Goal: Task Accomplishment & Management: Complete application form

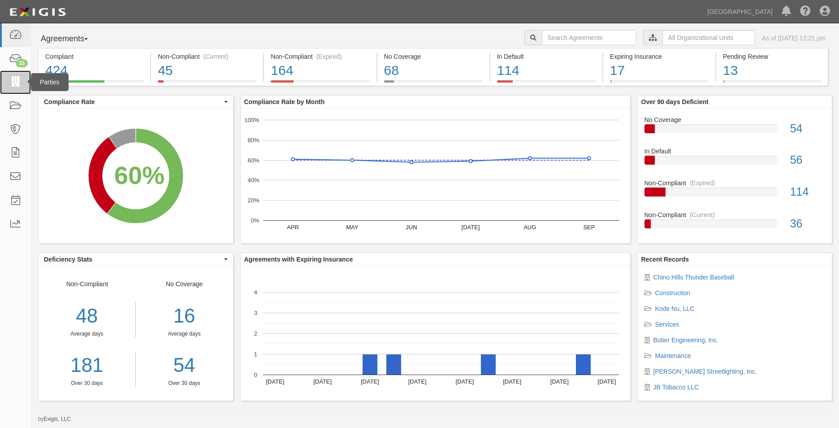
click at [23, 85] on link at bounding box center [15, 82] width 31 height 24
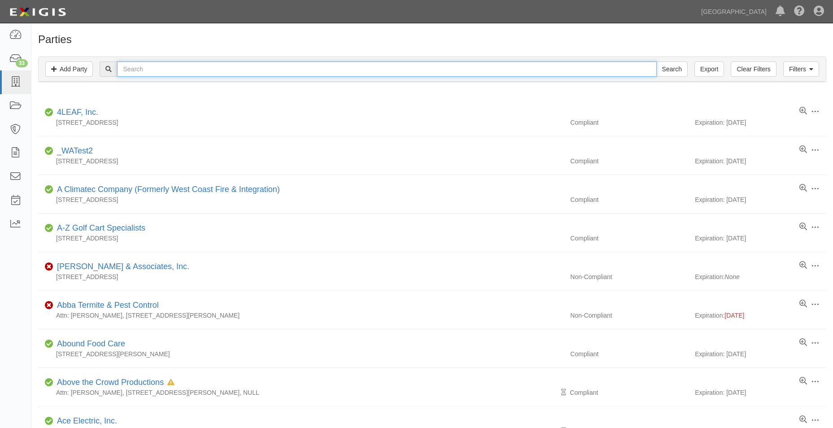
drag, startPoint x: 0, startPoint y: 0, endPoint x: 235, endPoint y: 69, distance: 245.2
click at [235, 69] on input "text" at bounding box center [386, 68] width 539 height 15
type input "thunder baseball"
click at [656, 61] on input "Search" at bounding box center [671, 68] width 31 height 15
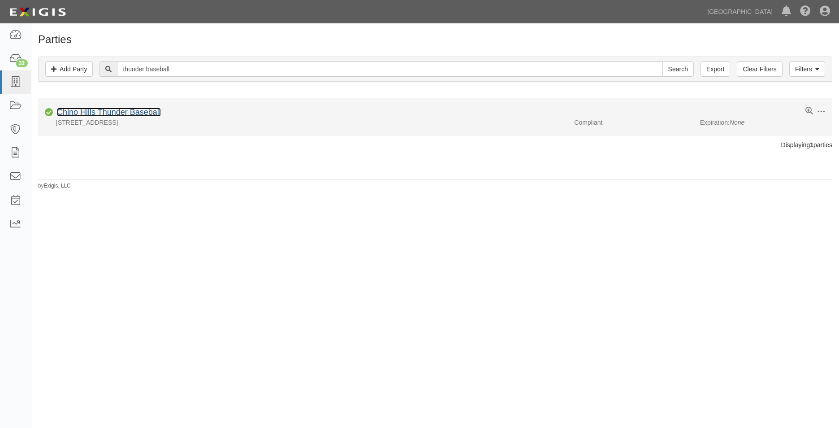
click at [137, 108] on link "Chino Hills Thunder Baseball" at bounding box center [109, 112] width 104 height 9
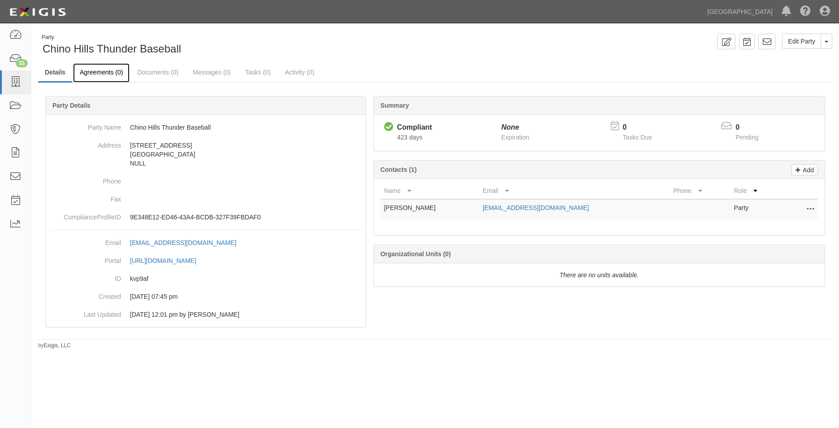
click at [106, 75] on link "Agreements (0)" at bounding box center [101, 72] width 56 height 19
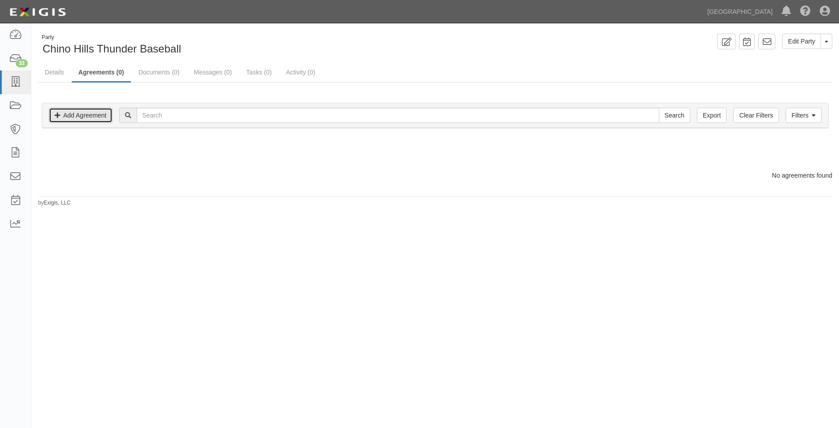
click at [92, 115] on link "Add Agreement" at bounding box center [81, 115] width 64 height 15
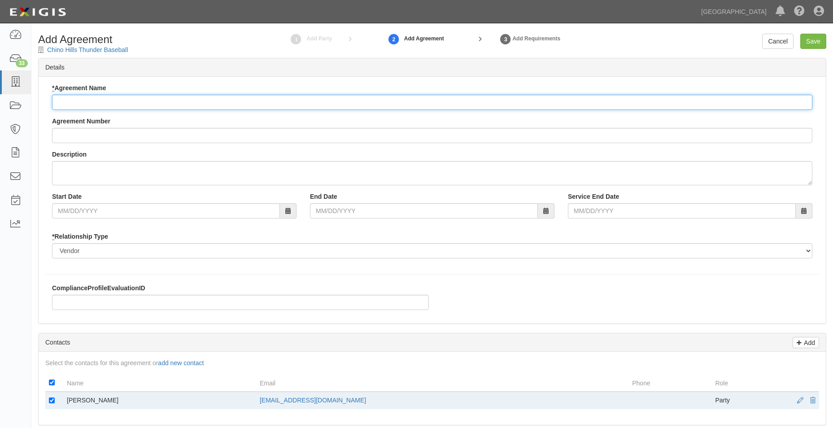
click at [144, 106] on input "* Agreement Name" at bounding box center [432, 102] width 760 height 15
type input "T"
type input "Field Use"
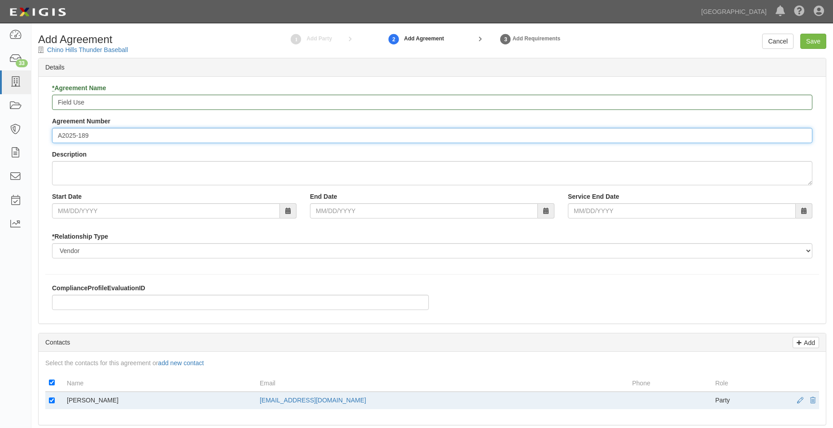
type input "A2025-189"
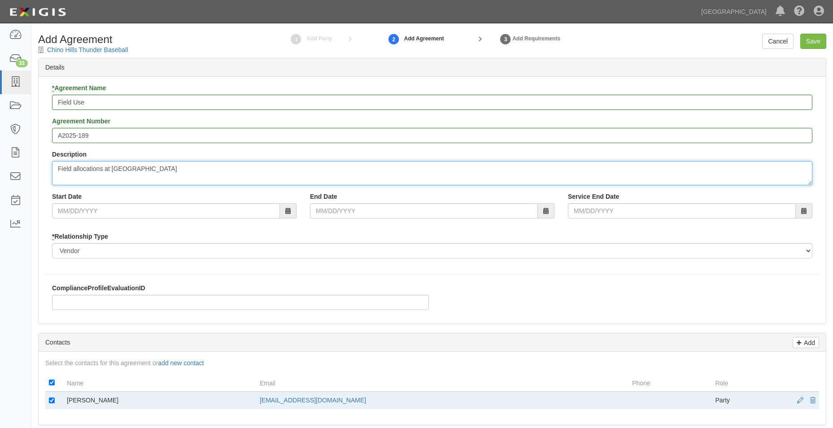
type textarea "Field allocations at Community Park"
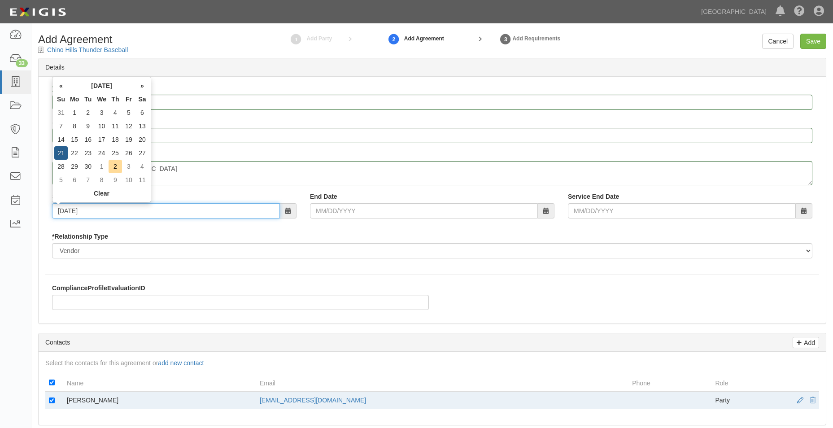
type input "09/21/2025"
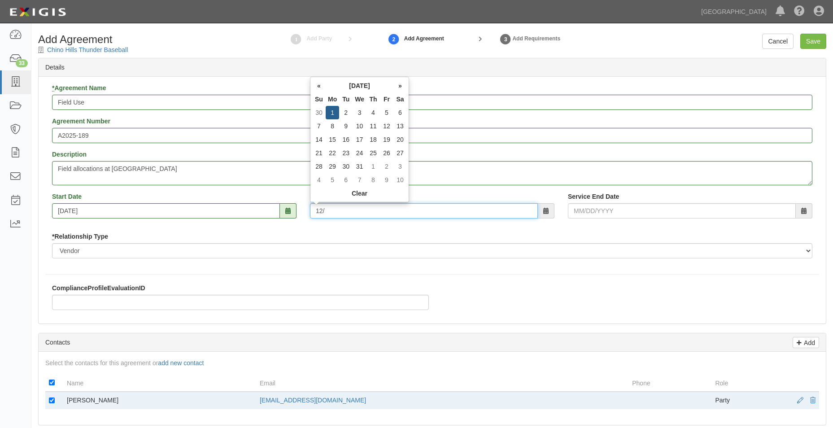
type input "12/0"
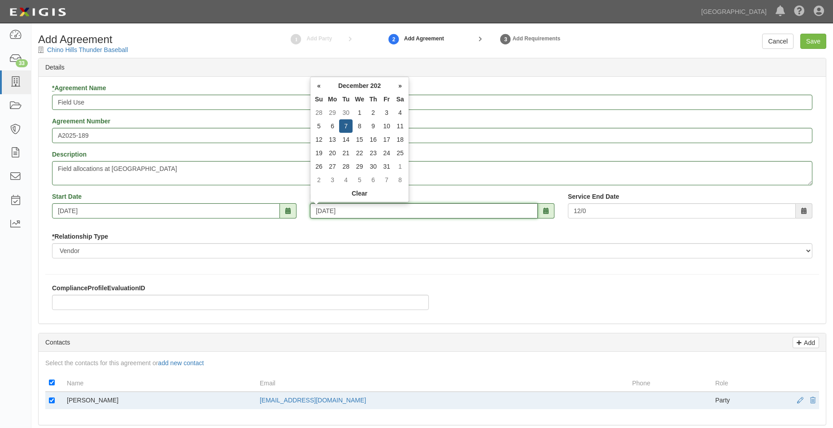
type input "12/07/2025"
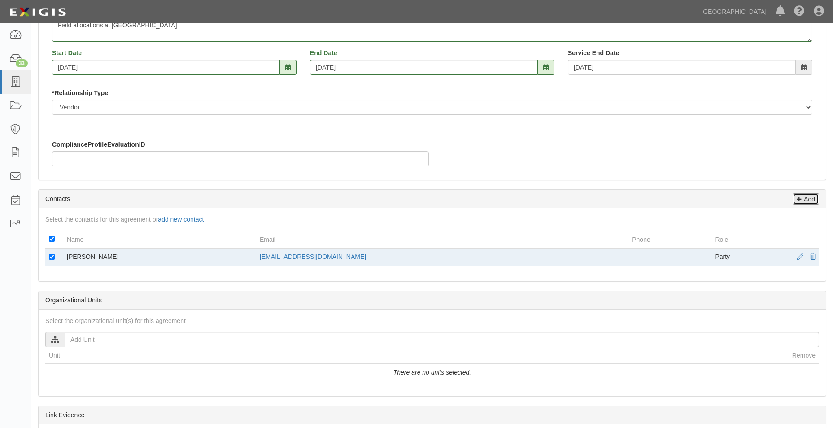
scroll to position [179, 0]
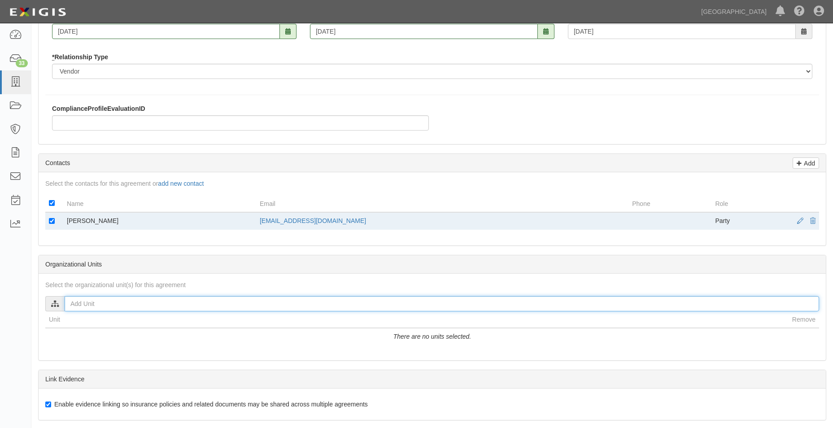
click at [135, 300] on input "text" at bounding box center [442, 303] width 754 height 15
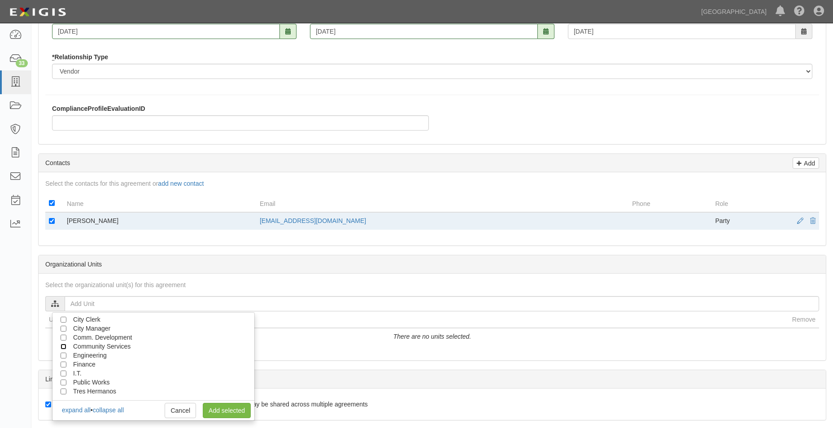
click at [61, 345] on input "Community Services" at bounding box center [64, 346] width 6 height 6
checkbox input "true"
click at [211, 410] on link "Add selected" at bounding box center [227, 410] width 48 height 15
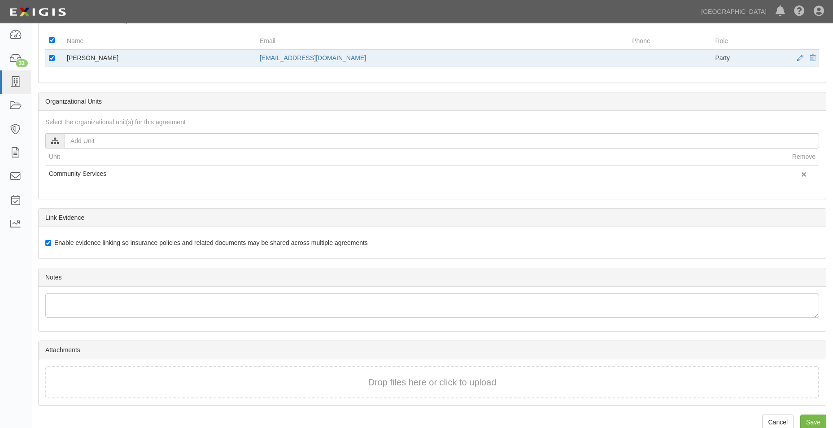
scroll to position [357, 0]
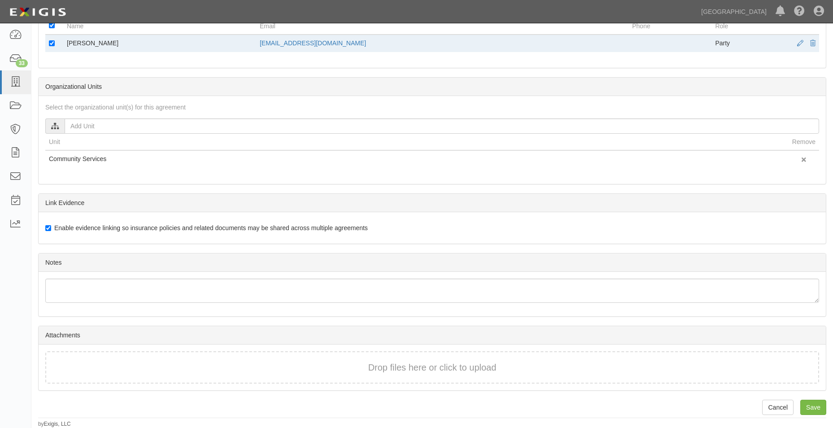
click at [174, 362] on div "Drop files here or click to upload" at bounding box center [432, 367] width 754 height 13
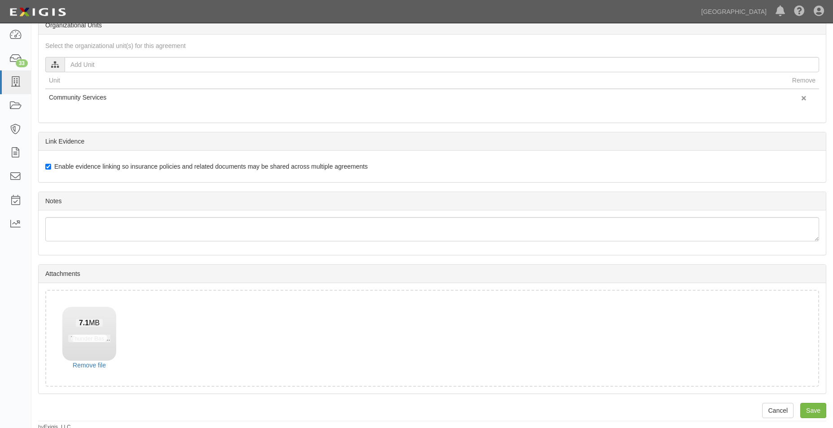
scroll to position [421, 0]
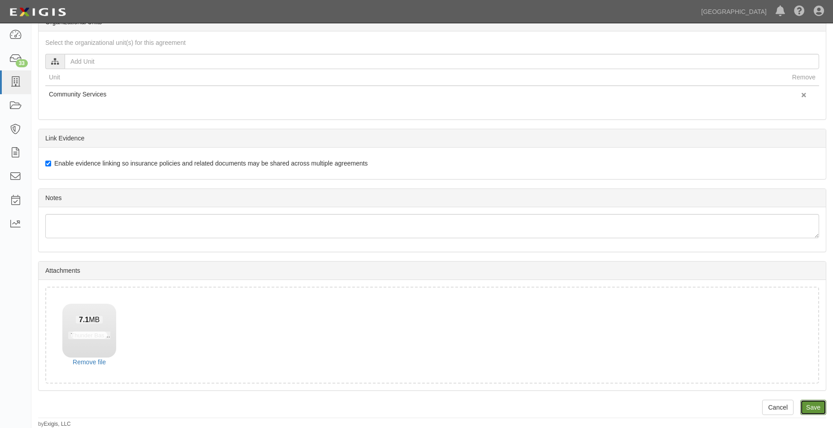
click at [812, 405] on input "Save" at bounding box center [813, 407] width 26 height 15
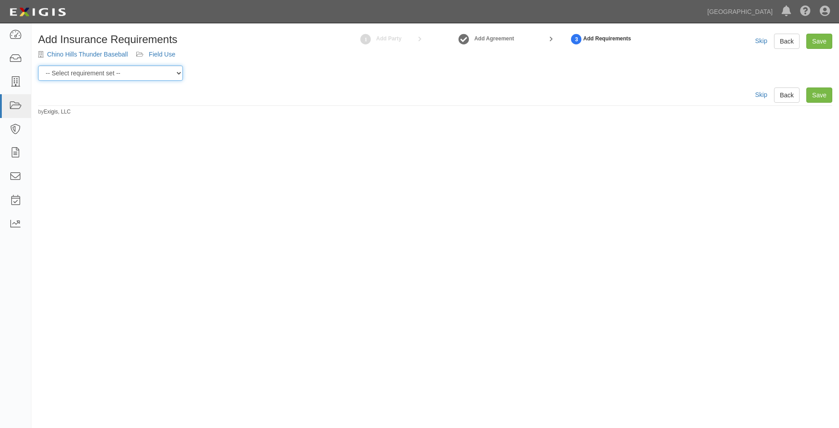
click at [146, 70] on select "-- Select requirement set -- 0-0-0-.03 Prof. Liability 0-0-0-1 CYB 0-1-0-0-1 E&…" at bounding box center [110, 72] width 145 height 15
select select "54307"
click at [38, 65] on select "-- Select requirement set -- 0-0-0-.03 Prof. Liability 0-0-0-1 CYB 0-1-0-0-1 E&…" at bounding box center [110, 72] width 145 height 15
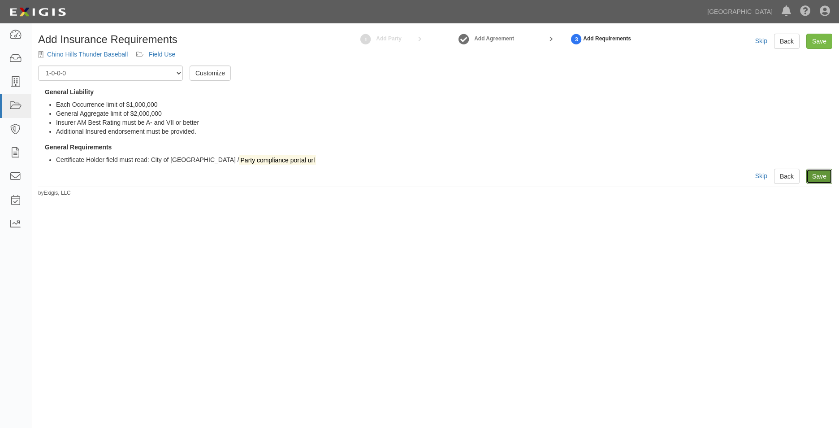
click at [813, 181] on link "Save" at bounding box center [820, 176] width 26 height 15
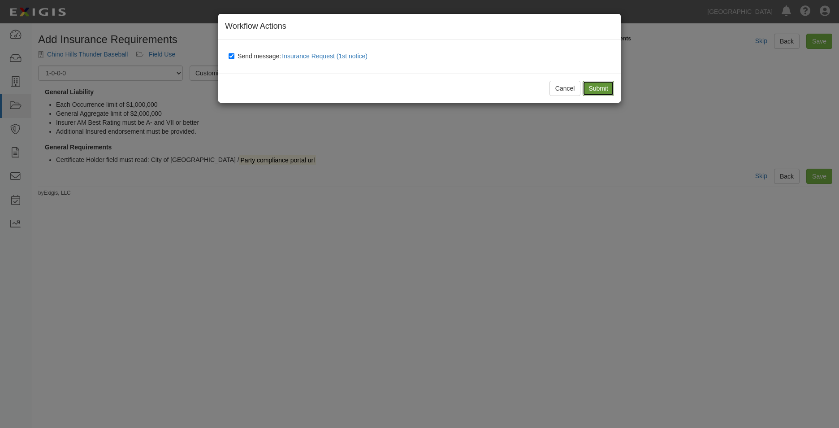
click at [610, 87] on input "Submit" at bounding box center [598, 88] width 31 height 15
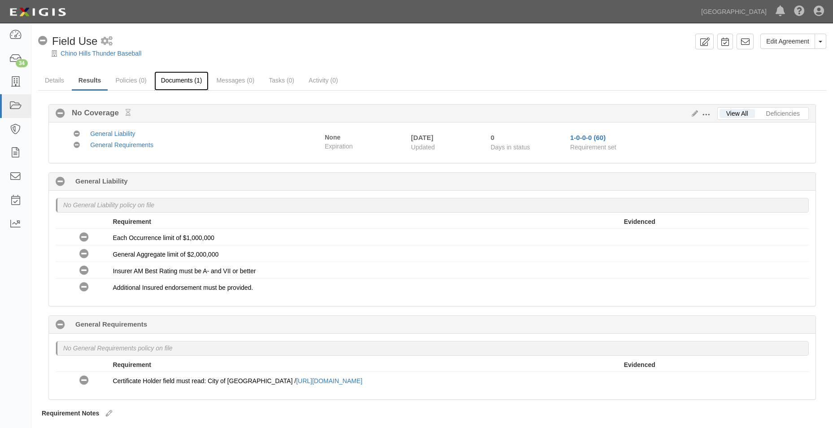
click at [177, 84] on link "Documents (1)" at bounding box center [181, 80] width 55 height 19
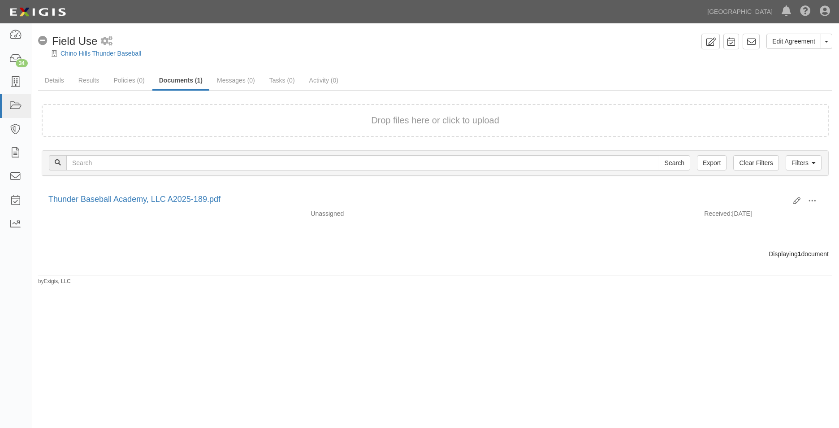
click at [222, 134] on form "Drop files here or click to upload" at bounding box center [435, 120] width 787 height 33
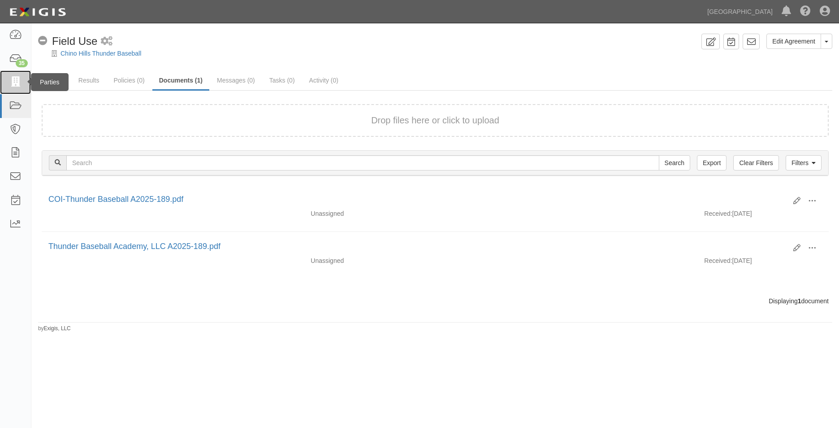
click at [23, 88] on link at bounding box center [15, 82] width 31 height 24
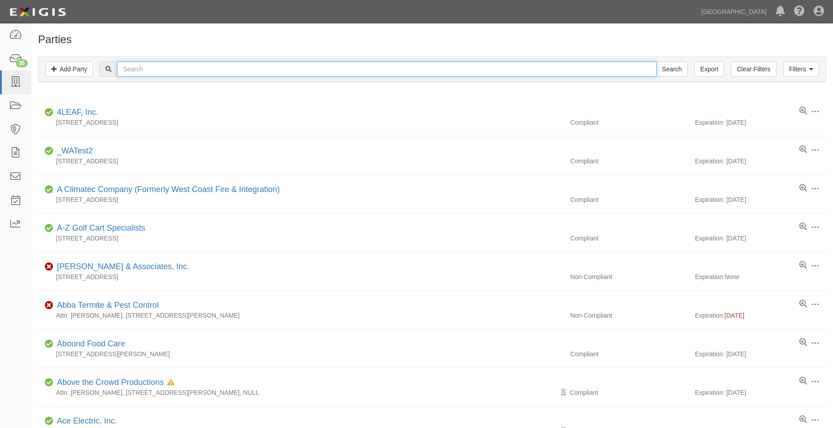
click at [161, 74] on input "text" at bounding box center [386, 68] width 539 height 15
type input "all cities engineering"
click at [656, 61] on input "Search" at bounding box center [671, 68] width 31 height 15
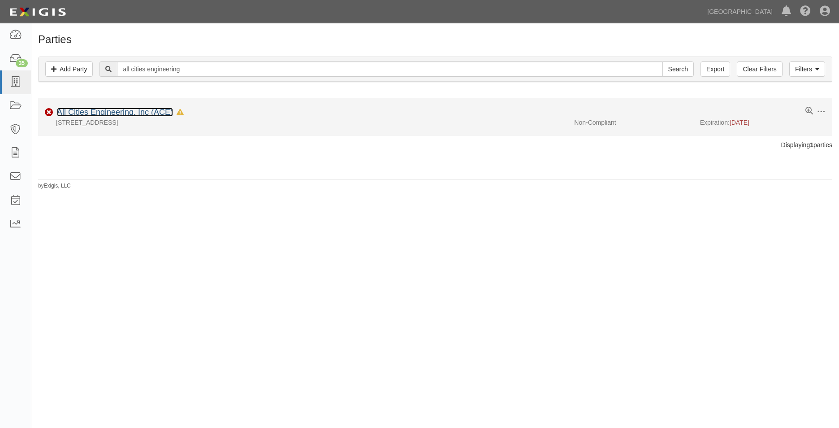
click at [165, 111] on link "All Cities Engineering, Inc (ACE)" at bounding box center [115, 112] width 116 height 9
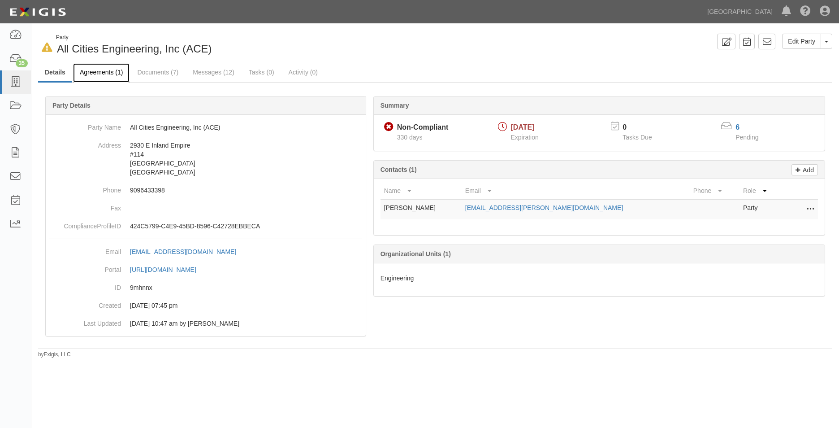
click at [97, 77] on link "Agreements (1)" at bounding box center [101, 72] width 56 height 19
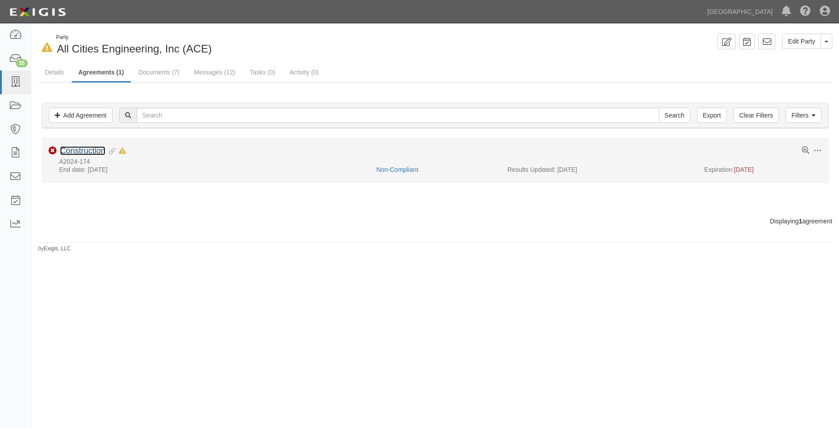
click at [105, 149] on link "Construction" at bounding box center [82, 150] width 45 height 9
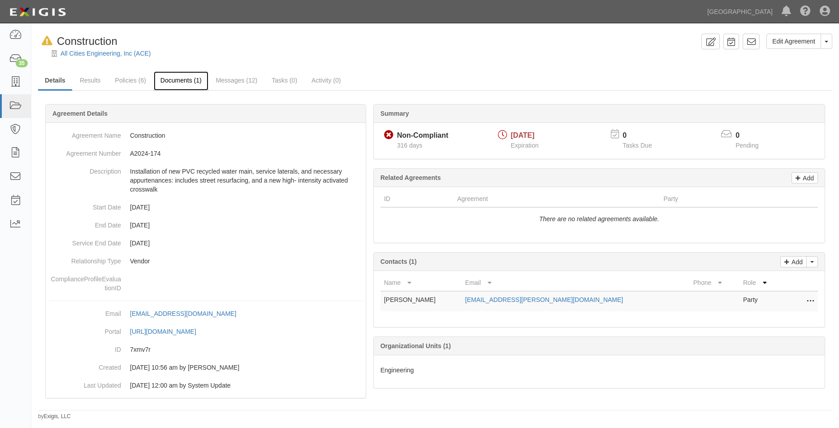
click at [174, 87] on link "Documents (1)" at bounding box center [181, 80] width 55 height 19
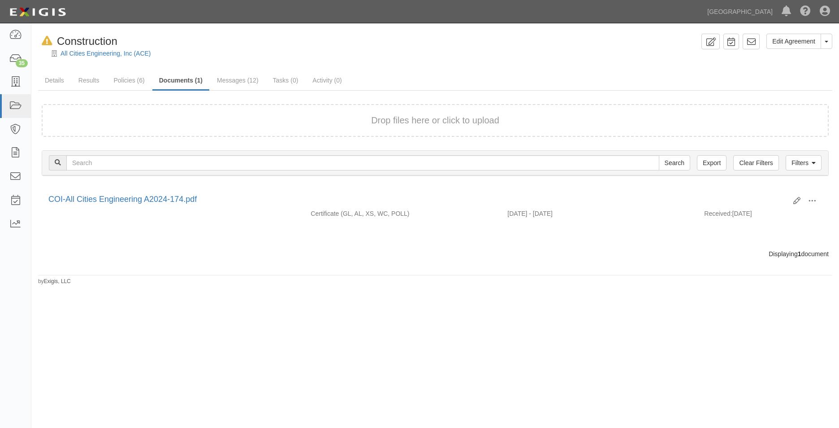
click at [152, 122] on div "Drop files here or click to upload" at bounding box center [436, 120] width 768 height 13
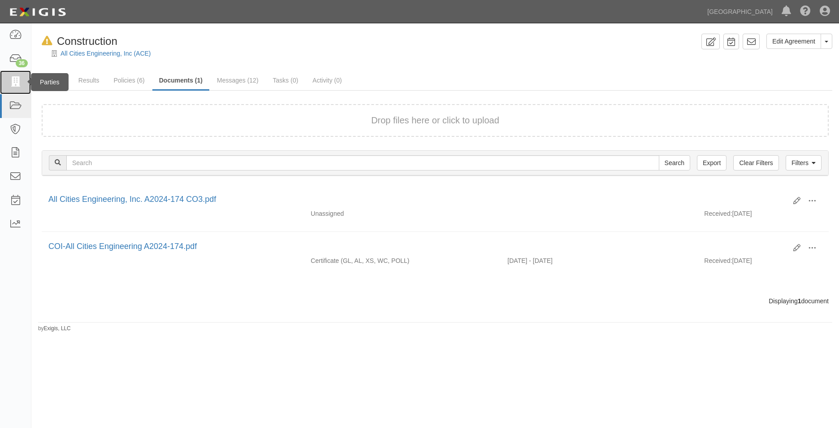
click at [24, 90] on link at bounding box center [15, 82] width 31 height 24
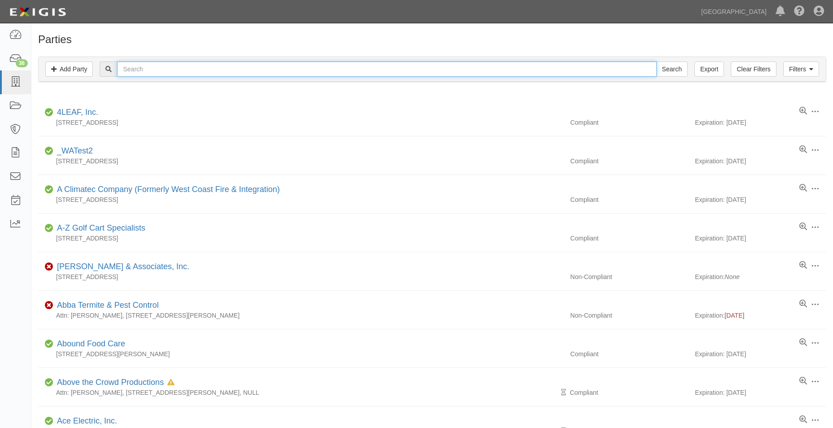
click at [164, 65] on input "text" at bounding box center [386, 68] width 539 height 15
type input "all cities"
click at [656, 61] on input "Search" at bounding box center [671, 68] width 31 height 15
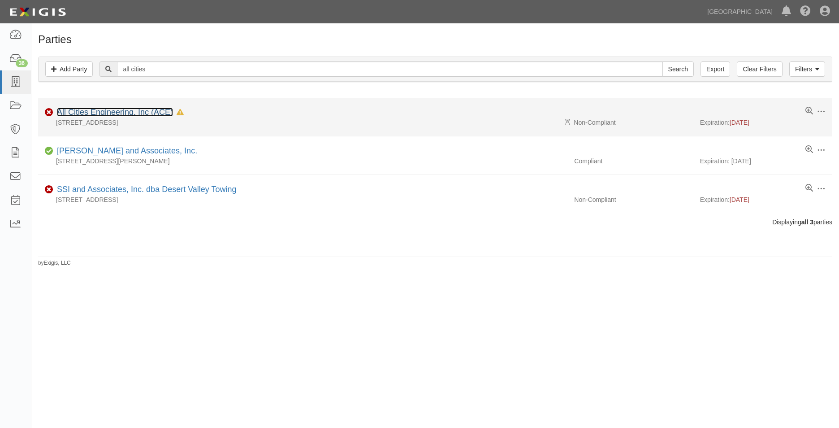
click at [149, 108] on link "All Cities Engineering, Inc (ACE)" at bounding box center [115, 112] width 116 height 9
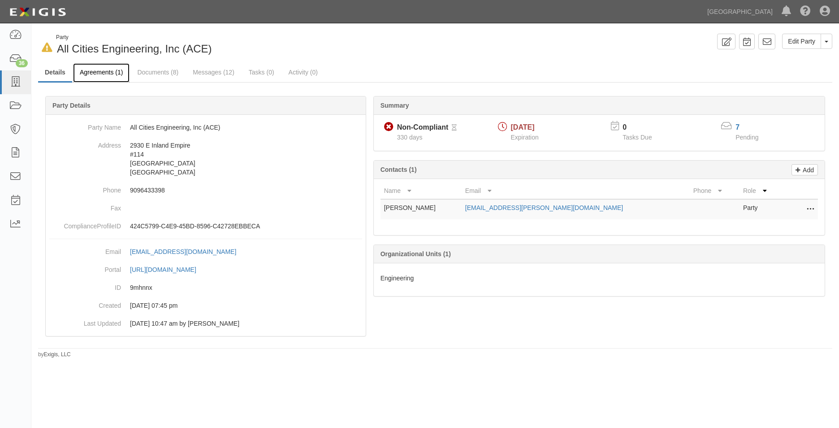
click at [109, 75] on link "Agreements (1)" at bounding box center [101, 72] width 56 height 19
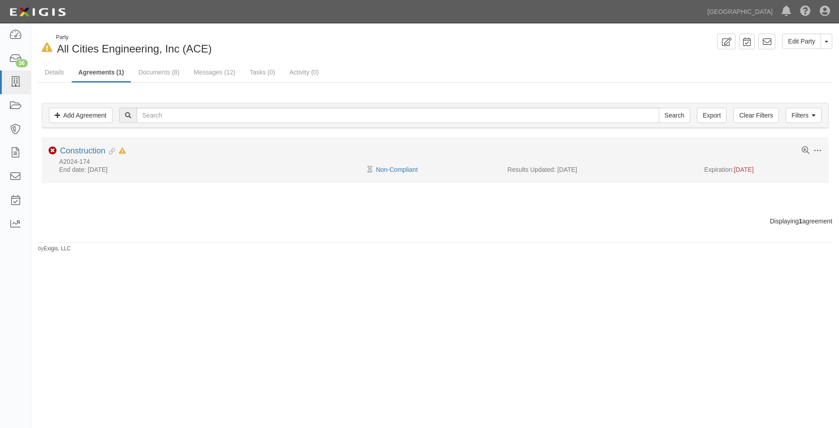
click at [100, 145] on li "Toggle Agreement Dropdown Edit Log activity Add task Send message Archive Non-C…" at bounding box center [435, 160] width 787 height 46
click at [99, 147] on link "Construction" at bounding box center [82, 150] width 45 height 9
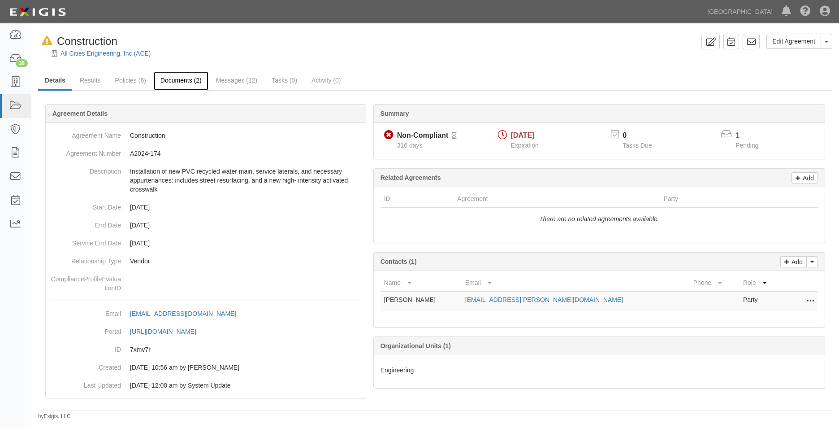
click at [161, 78] on link "Documents (2)" at bounding box center [181, 80] width 55 height 19
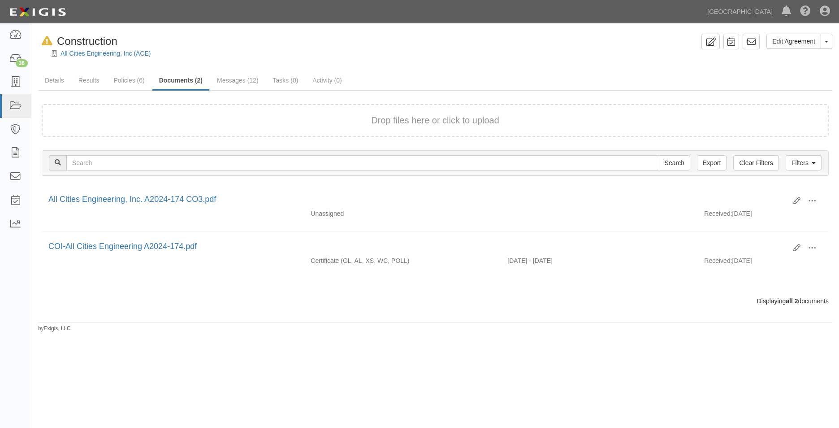
click at [106, 128] on form "Drop files here or click to upload" at bounding box center [435, 120] width 787 height 33
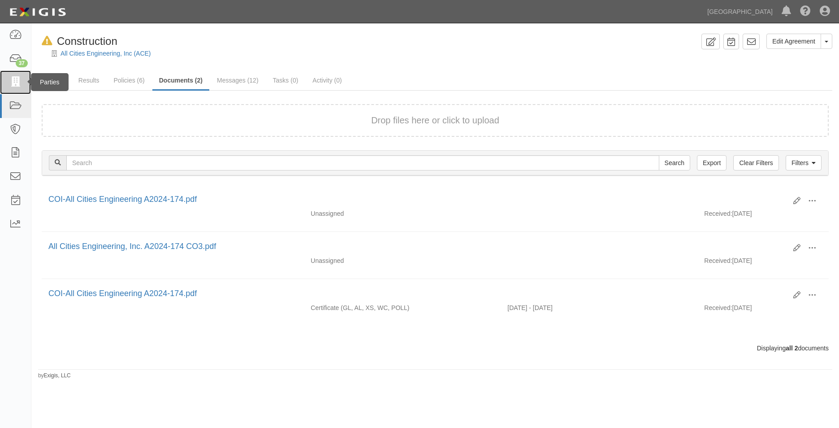
click at [12, 74] on link at bounding box center [15, 82] width 31 height 24
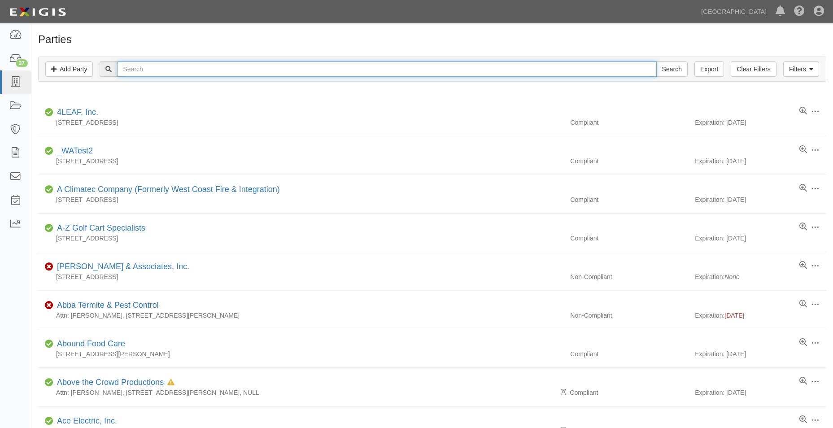
click at [173, 75] on input "text" at bounding box center [386, 68] width 539 height 15
type input "statewide"
click at [656, 61] on input "Search" at bounding box center [671, 68] width 31 height 15
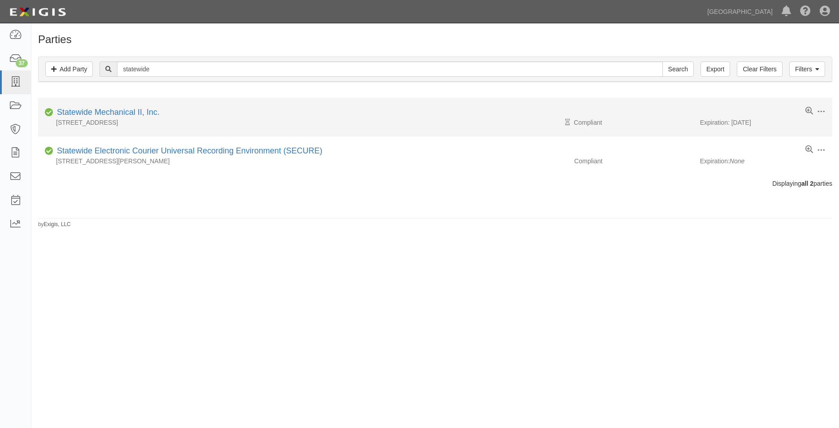
click at [136, 104] on li "Edit Log activity Add task Send message Archive Compliant Statewide Mechanical …" at bounding box center [435, 117] width 795 height 39
click at [133, 108] on link "Statewide Mechanical II, Inc." at bounding box center [108, 112] width 103 height 9
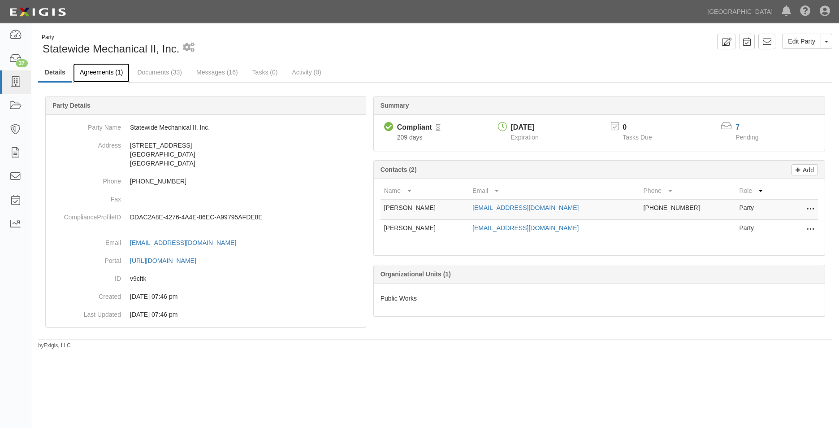
click at [114, 71] on link "Agreements (1)" at bounding box center [101, 72] width 56 height 19
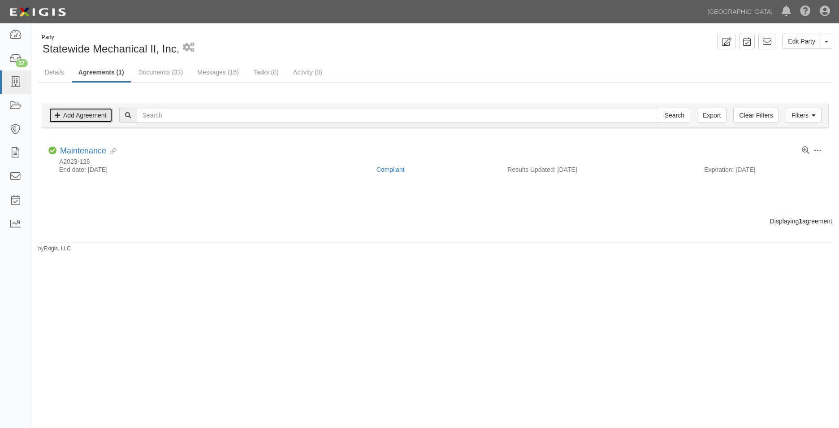
click at [75, 111] on link "Add Agreement" at bounding box center [81, 115] width 64 height 15
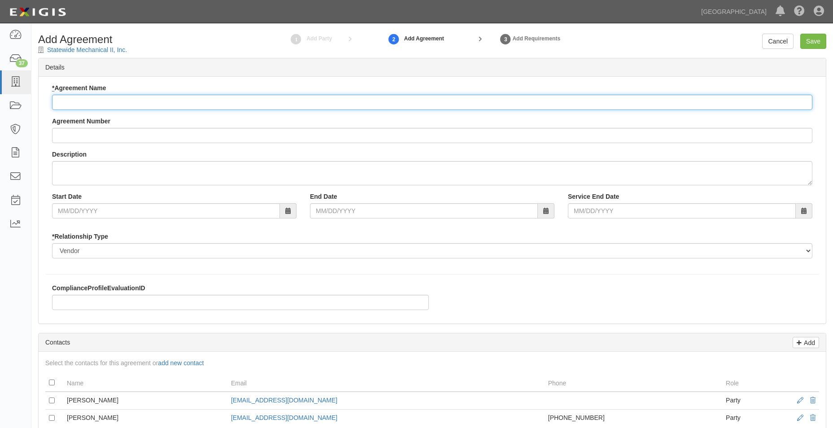
click at [99, 104] on input "* Agreement Name" at bounding box center [432, 102] width 760 height 15
type input "Construction"
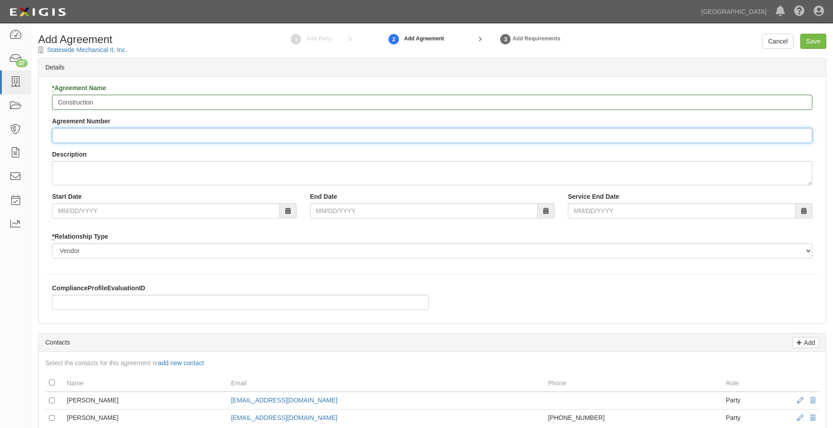
type input "a"
type input "A2025-188"
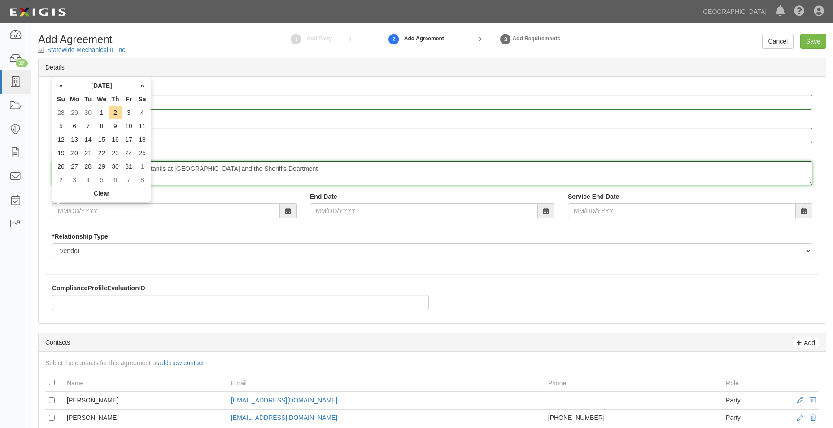
click at [295, 178] on textarea "Replacement of exisiting stroage tanks at City Hall and the Sheriff's Deartment" at bounding box center [432, 173] width 760 height 24
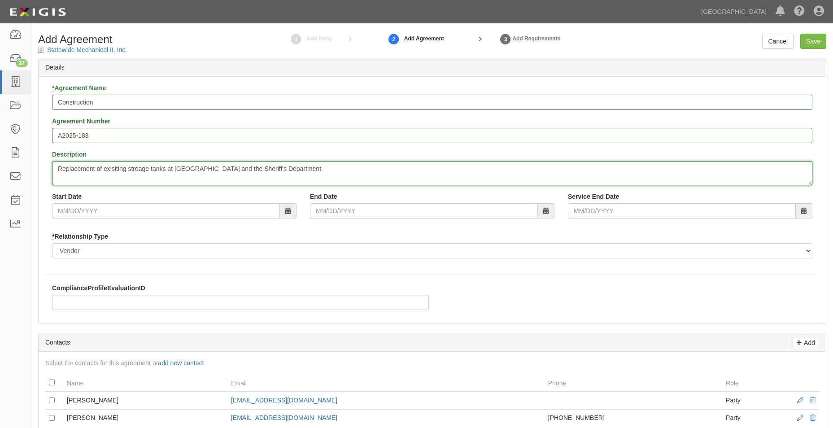
type textarea "Replacement of exisiting stroage tanks at City Hall and the Sheriff's Department"
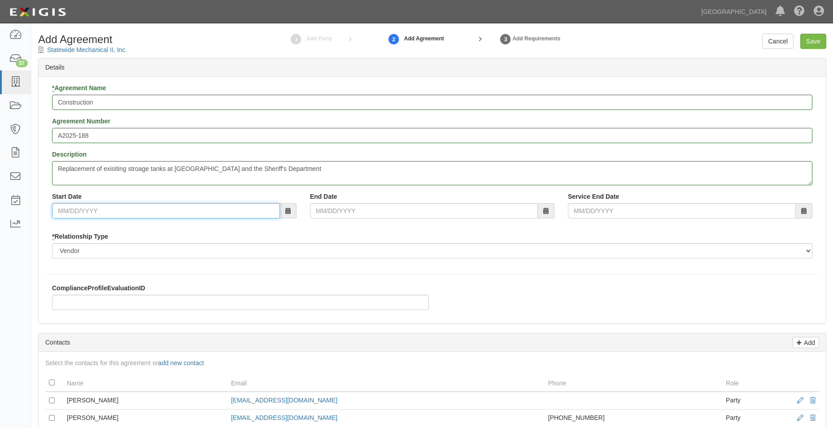
click at [237, 213] on input "Start Date" at bounding box center [166, 210] width 228 height 15
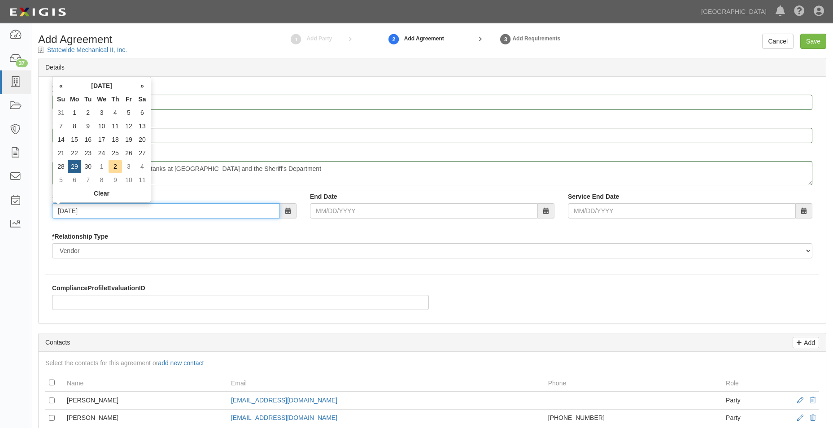
type input "09/29/2025"
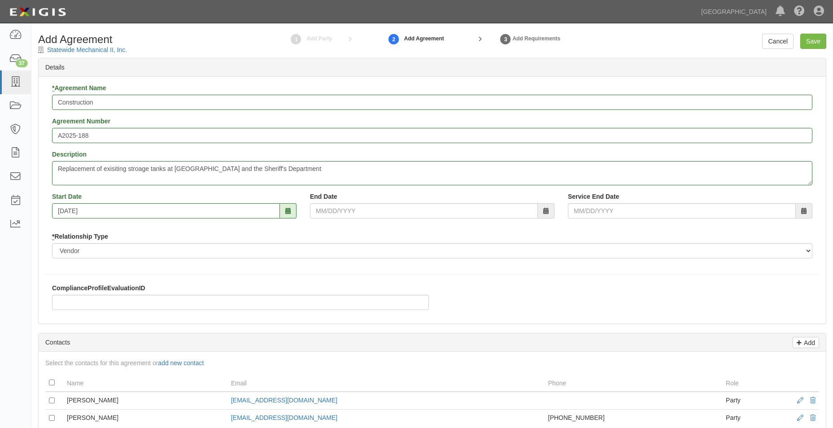
click at [212, 266] on div "* Agreement Name Construction Agreement Number A2025-188 Description Replacemen…" at bounding box center [432, 200] width 787 height 247
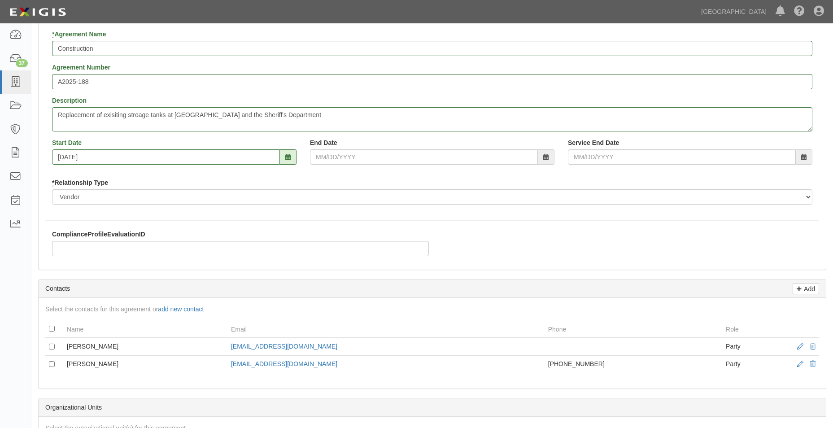
scroll to position [135, 0]
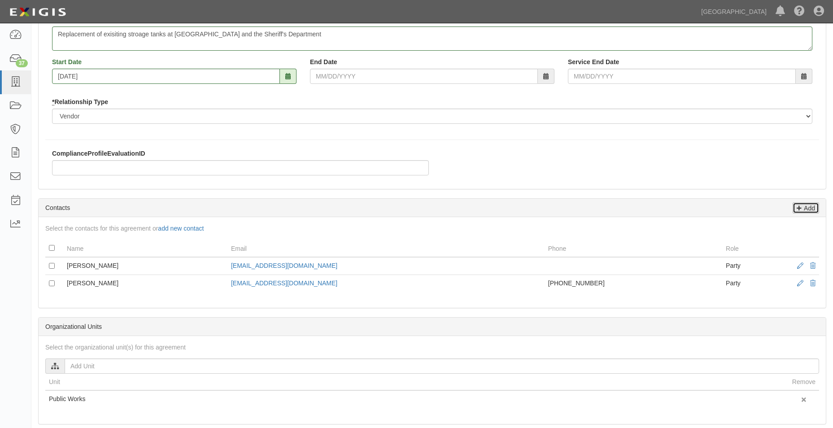
click at [815, 209] on link "Add" at bounding box center [805, 207] width 26 height 11
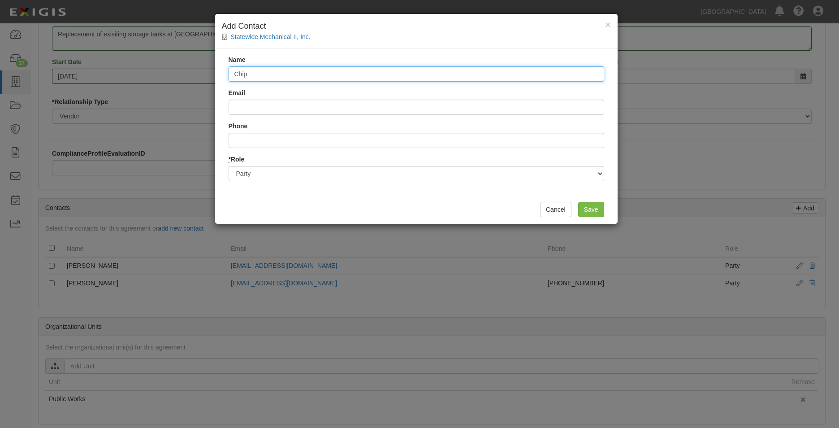
click at [366, 68] on input "Chip" at bounding box center [417, 73] width 376 height 15
type input "Chip Belme"
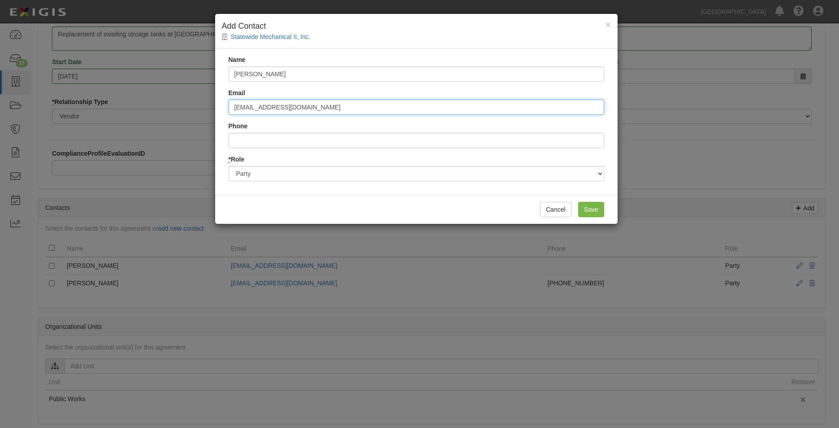
type input "statewidemechinc@aol.com"
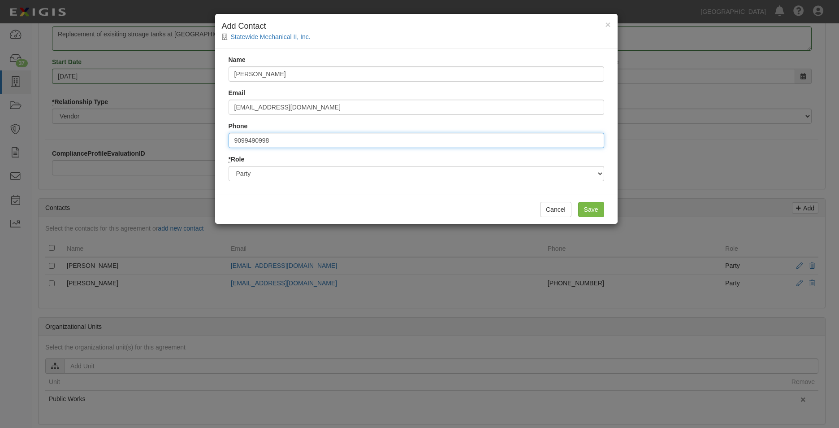
type input "9099490998"
click at [587, 207] on input "Save" at bounding box center [591, 209] width 26 height 15
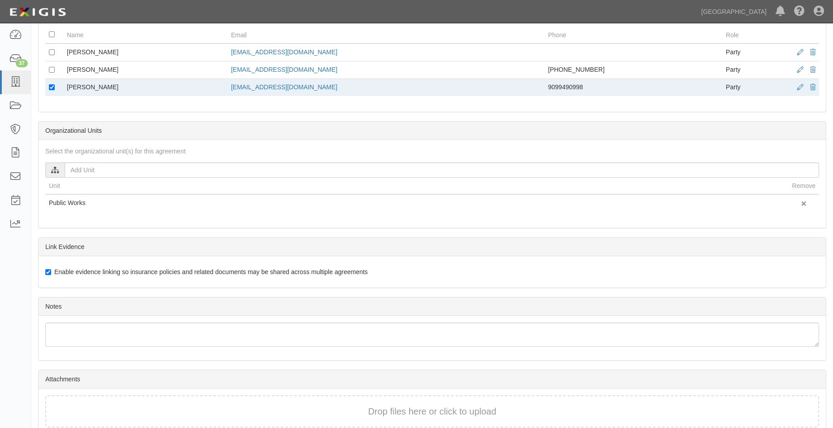
scroll to position [392, 0]
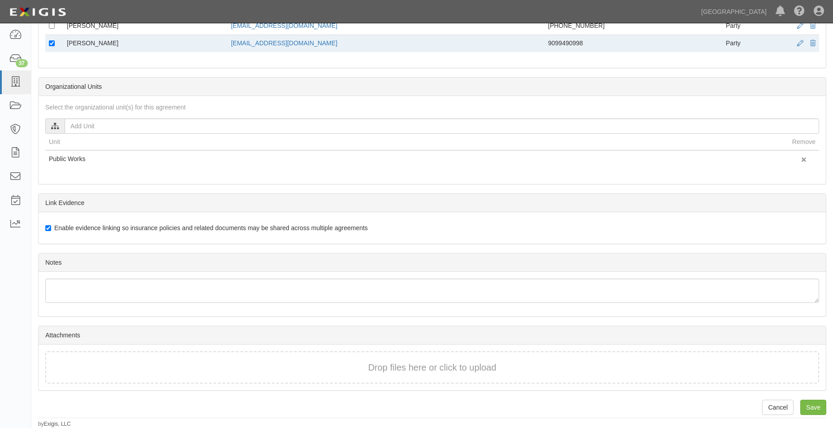
click at [142, 371] on div "Drop files here or click to upload" at bounding box center [432, 367] width 754 height 13
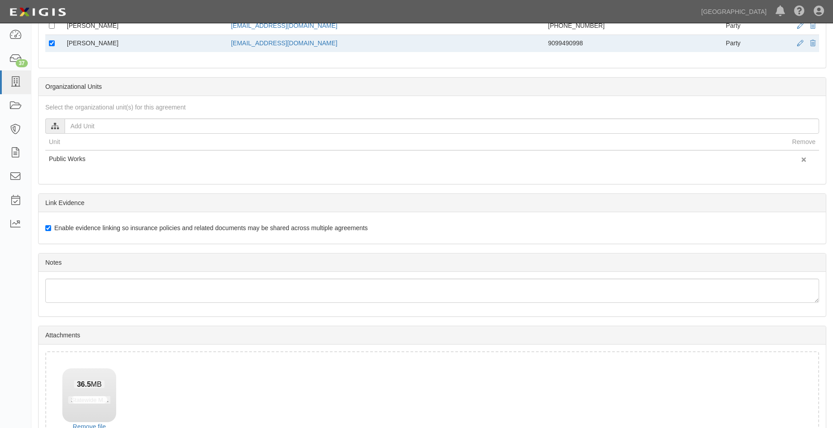
scroll to position [456, 0]
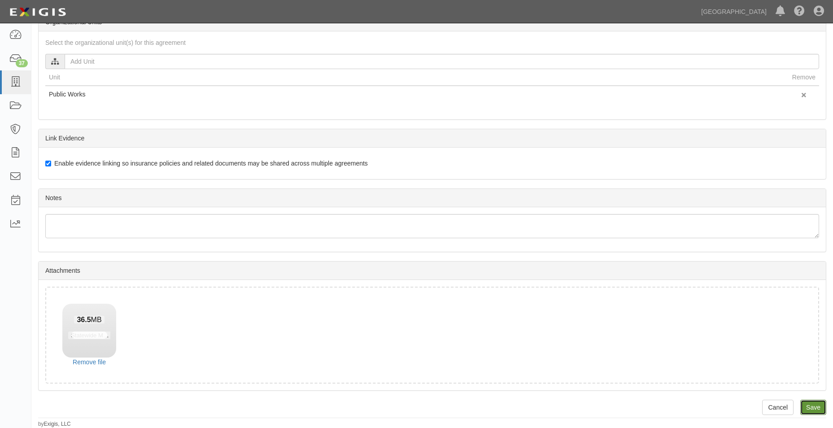
click at [812, 406] on input "Save" at bounding box center [813, 407] width 26 height 15
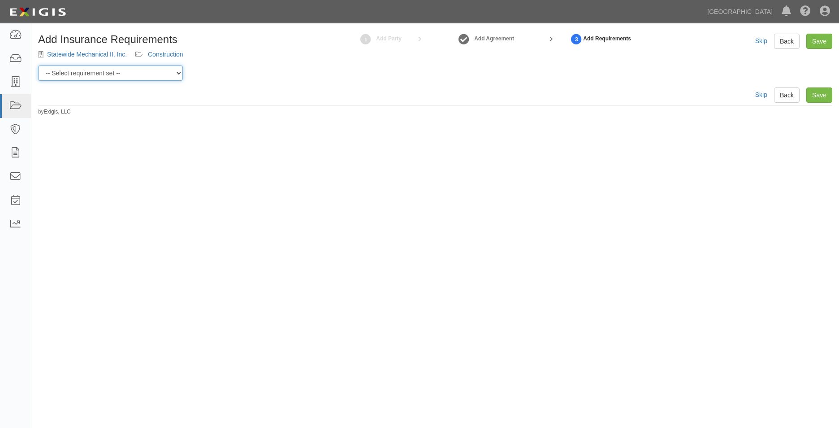
click at [73, 78] on select "-- Select requirement set -- 0-0-0-.03 Prof. Liability 0-0-0-1 CYB 0-1-0-0-1 E&…" at bounding box center [110, 72] width 145 height 15
select select "54283"
click at [38, 65] on select "-- Select requirement set -- 0-0-0-.03 Prof. Liability 0-0-0-1 CYB 0-1-0-0-1 E&…" at bounding box center [110, 72] width 145 height 15
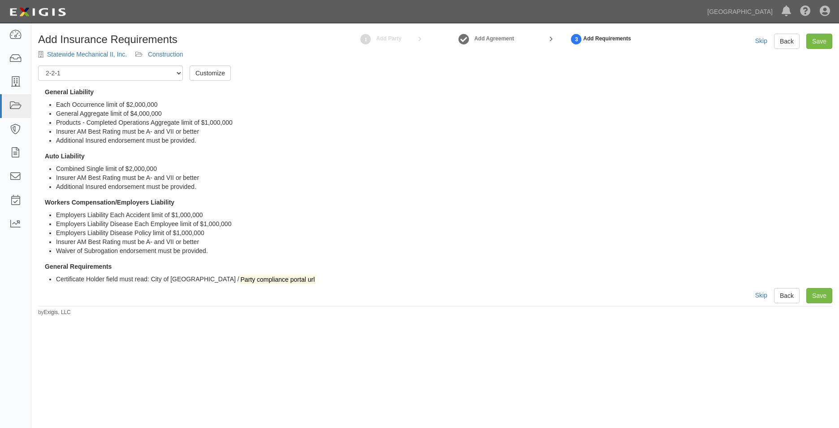
click at [813, 287] on div "Add Insurance Requirements Statewide Mechanical II, Inc. Construction 1 Add Par…" at bounding box center [435, 175] width 808 height 282
drag, startPoint x: 813, startPoint y: 291, endPoint x: 805, endPoint y: 295, distance: 9.2
click at [813, 291] on link "Save" at bounding box center [820, 295] width 26 height 15
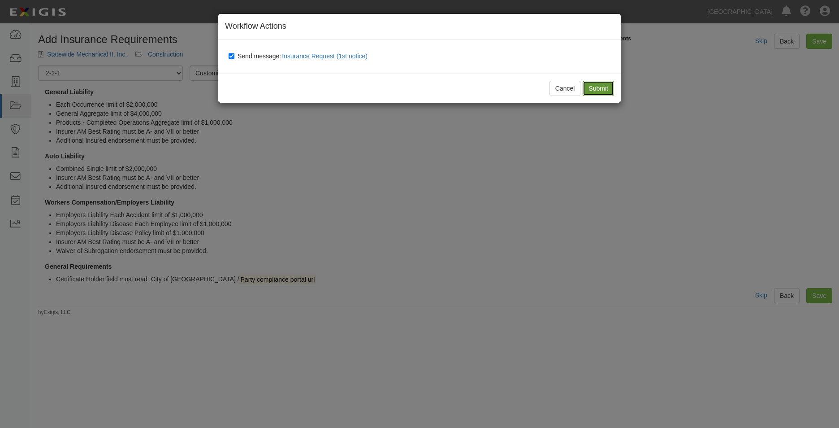
click at [607, 91] on input "Submit" at bounding box center [598, 88] width 31 height 15
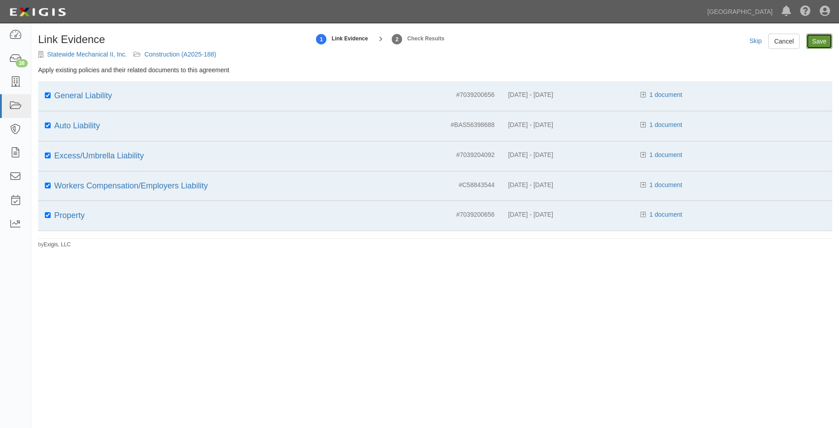
click at [829, 43] on input "Save" at bounding box center [820, 41] width 26 height 15
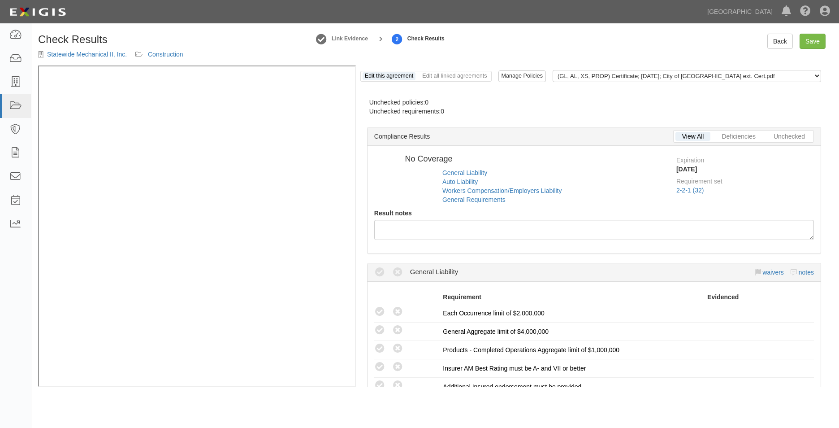
radio input "true"
radio input "false"
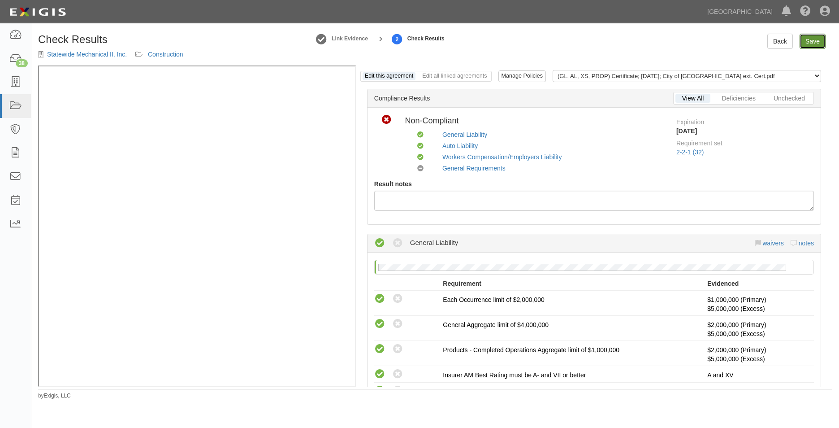
click at [816, 38] on link "Save" at bounding box center [813, 41] width 26 height 15
radio input "true"
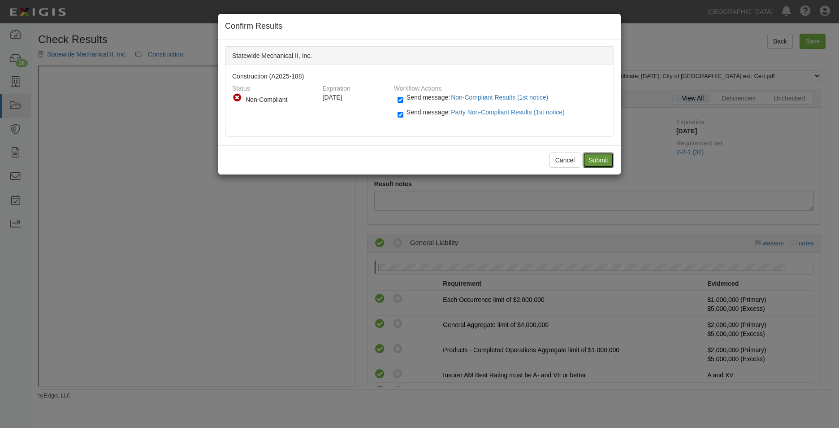
click at [604, 156] on input "Submit" at bounding box center [598, 159] width 31 height 15
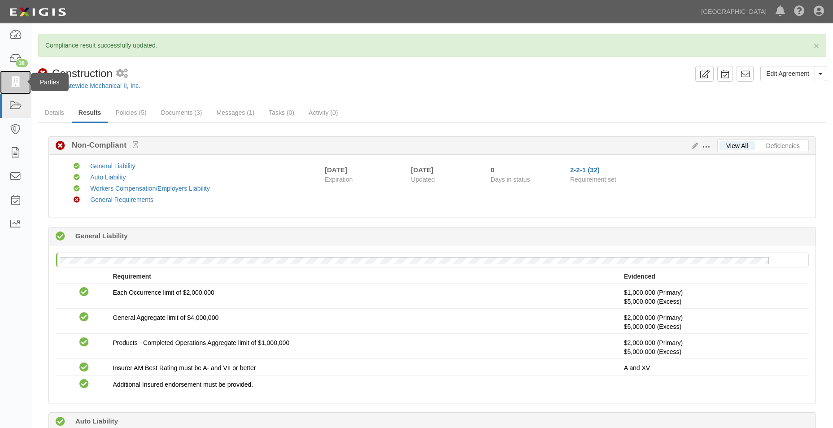
click at [13, 85] on icon at bounding box center [15, 82] width 13 height 10
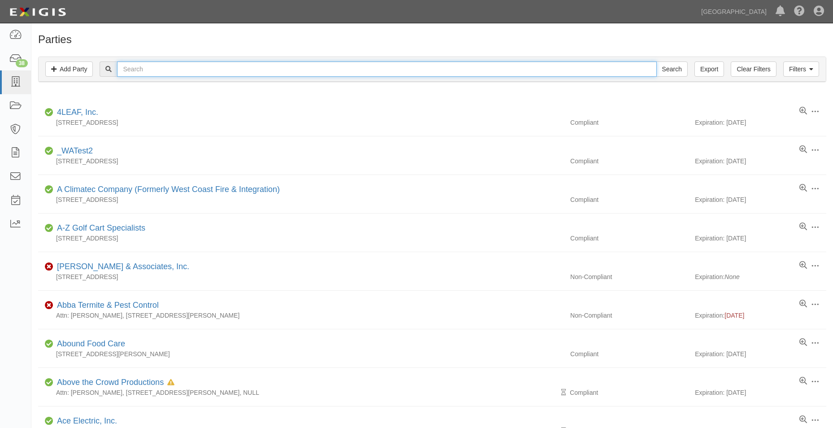
click at [170, 71] on input "text" at bounding box center [386, 68] width 539 height 15
type input "pas for success"
click at [656, 61] on input "Search" at bounding box center [671, 68] width 31 height 15
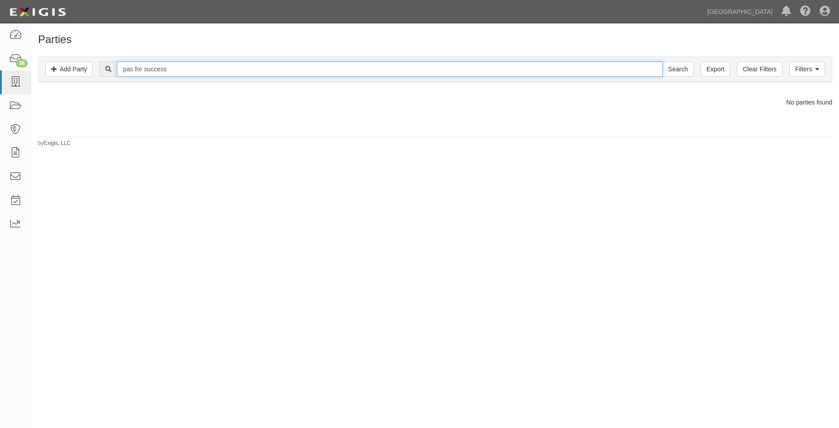
click at [136, 69] on input "pas for success" at bounding box center [390, 68] width 546 height 15
type input "paws for success"
click at [663, 61] on input "Search" at bounding box center [678, 68] width 31 height 15
click at [150, 68] on input "paws for success" at bounding box center [390, 68] width 546 height 15
click at [144, 68] on input "paws for success" at bounding box center [390, 68] width 546 height 15
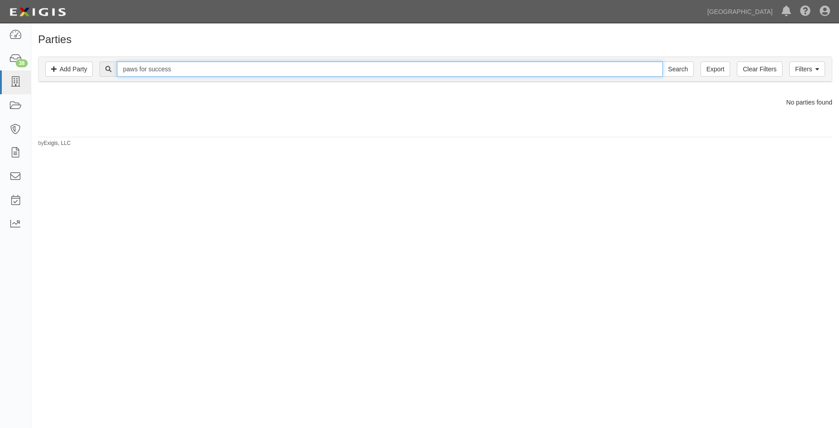
click at [148, 68] on input "paws for success" at bounding box center [390, 68] width 546 height 15
type input "paws 4 success"
click at [663, 61] on input "Search" at bounding box center [678, 68] width 31 height 15
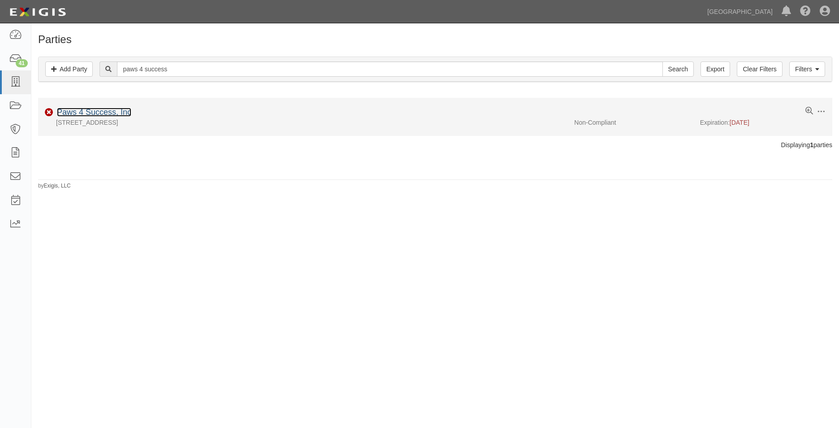
click at [66, 113] on link "Paws 4 Success, Inc" at bounding box center [94, 112] width 74 height 9
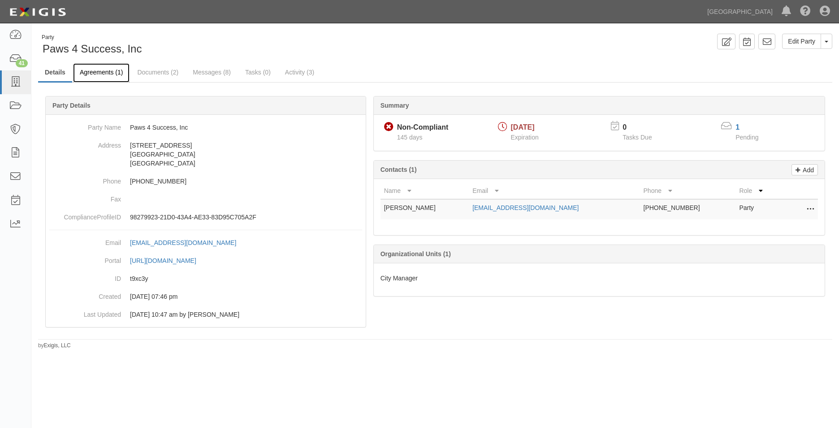
click at [115, 72] on link "Agreements (1)" at bounding box center [101, 72] width 56 height 19
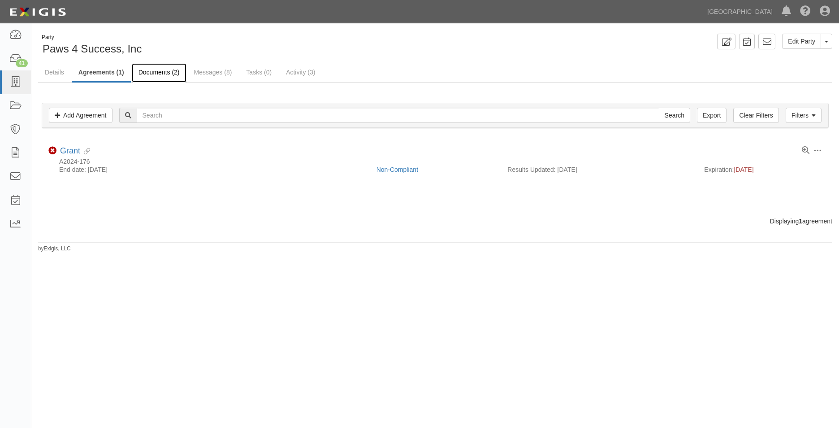
click at [143, 74] on link "Documents (2)" at bounding box center [159, 72] width 55 height 19
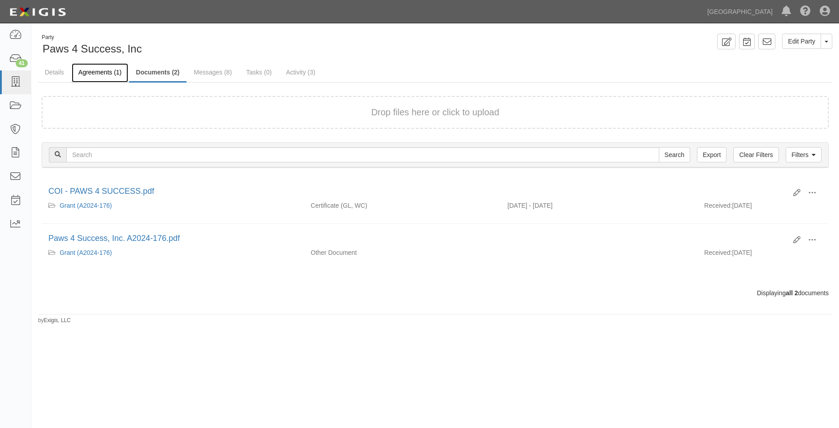
click at [108, 74] on link "Agreements (1)" at bounding box center [100, 72] width 56 height 19
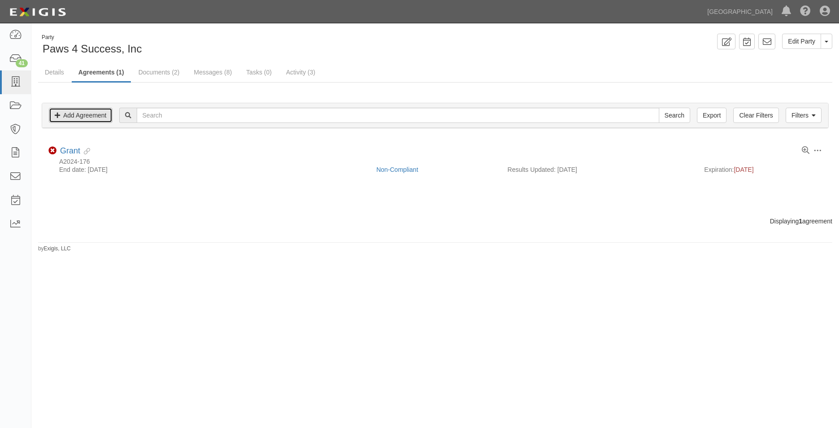
click at [86, 117] on link "Add Agreement" at bounding box center [81, 115] width 64 height 15
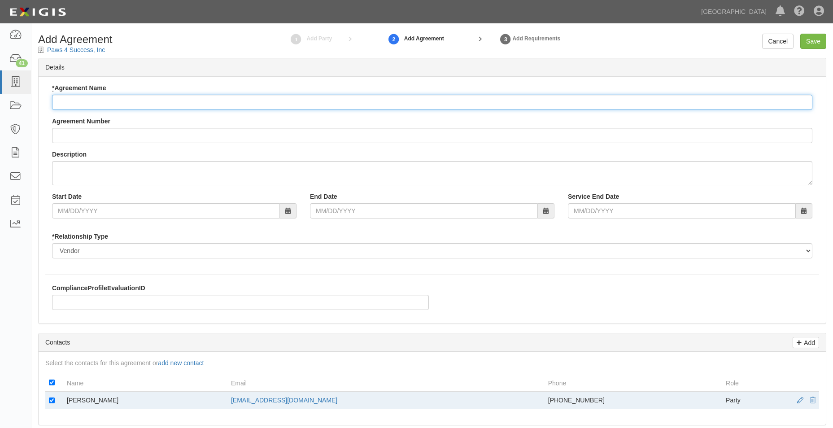
click at [166, 98] on input "* Agreement Name" at bounding box center [432, 102] width 760 height 15
type input "Community Organization Grant"
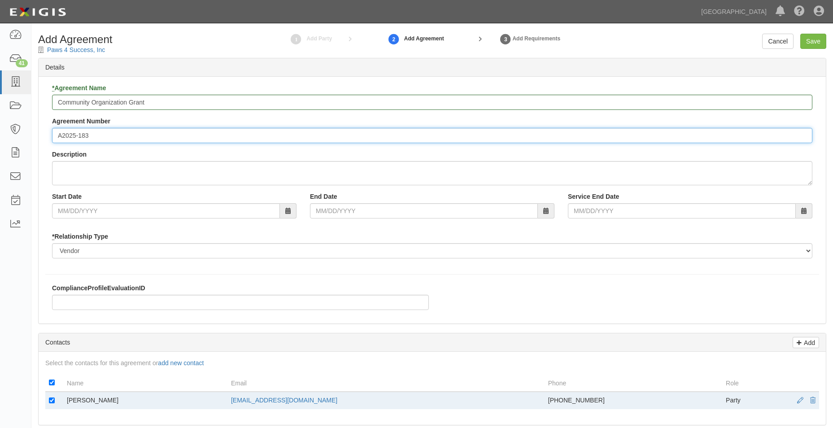
type input "A2025-183"
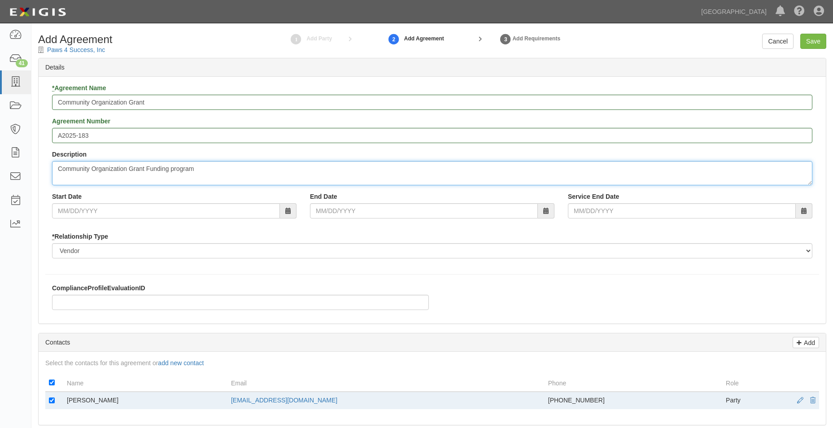
type textarea "Community Organization Grant Funding program"
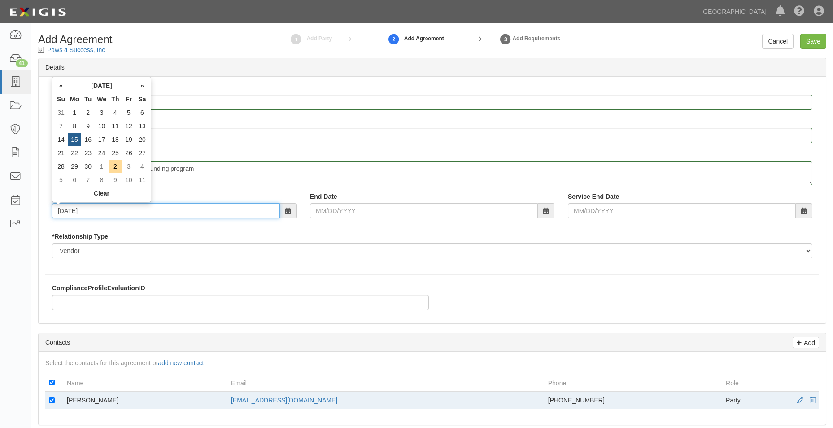
type input "09/15/2025"
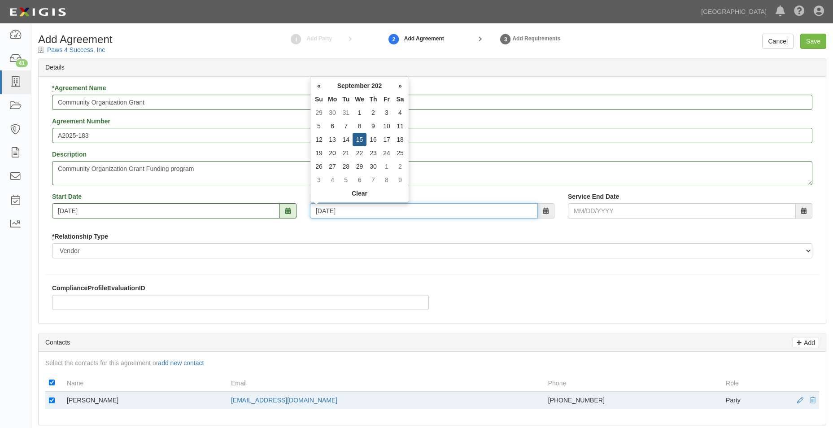
type input "09/15/2026"
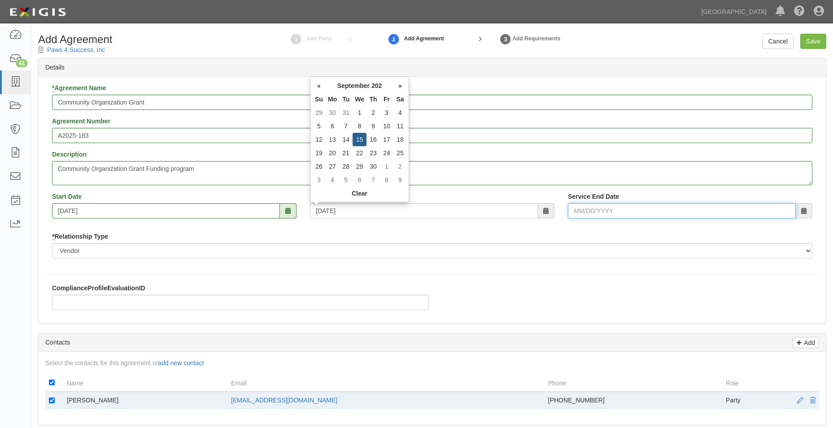
type input "09/15/2026"
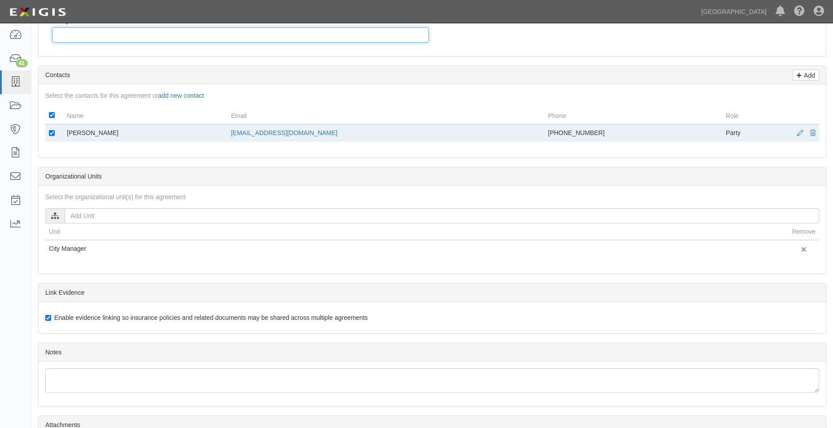
scroll to position [357, 0]
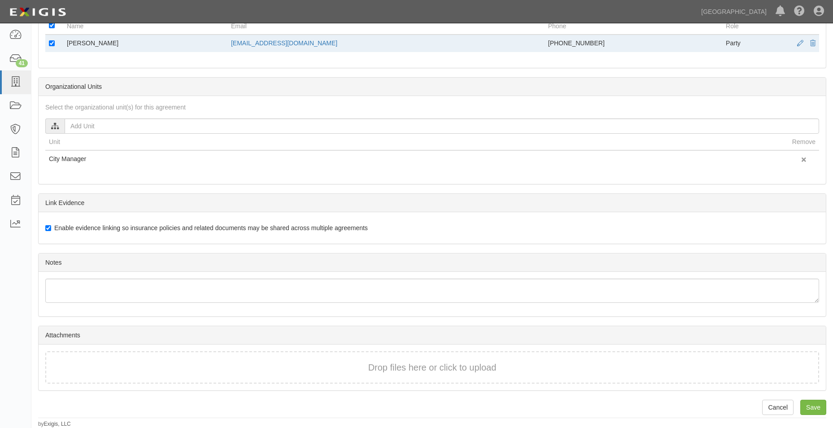
click at [72, 339] on div "Attachments" at bounding box center [432, 335] width 787 height 18
click at [73, 357] on div "Drop files here or click to upload" at bounding box center [431, 367] width 773 height 33
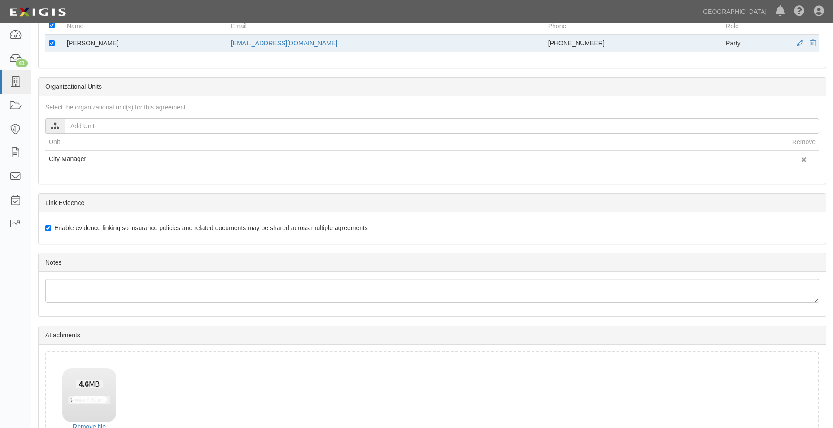
scroll to position [421, 0]
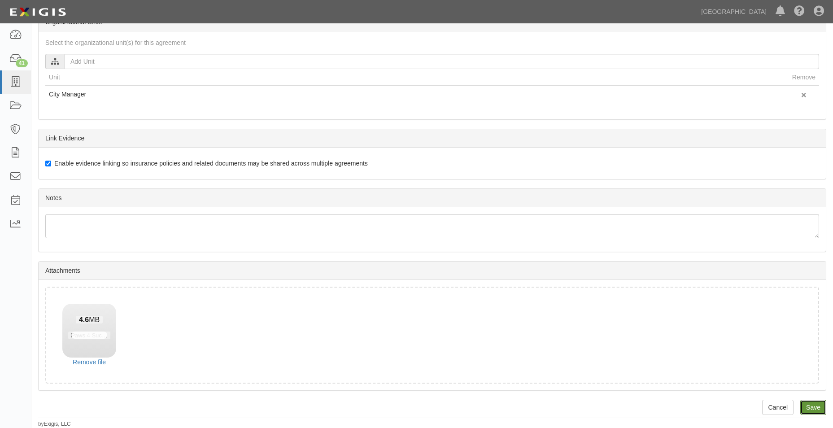
click at [812, 406] on input "Save" at bounding box center [813, 407] width 26 height 15
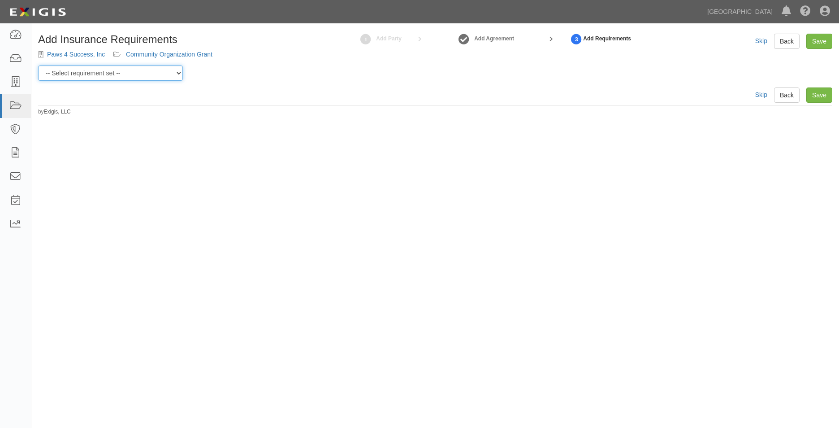
click at [161, 73] on select "-- Select requirement set -- 0-0-0-.03 Prof. Liability 0-0-0-1 CYB 0-1-0-0-1 E&…" at bounding box center [110, 72] width 145 height 15
click at [38, 65] on select "-- Select requirement set -- 0-0-0-.03 Prof. Liability 0-0-0-1 CYB 0-1-0-0-1 E&…" at bounding box center [110, 72] width 145 height 15
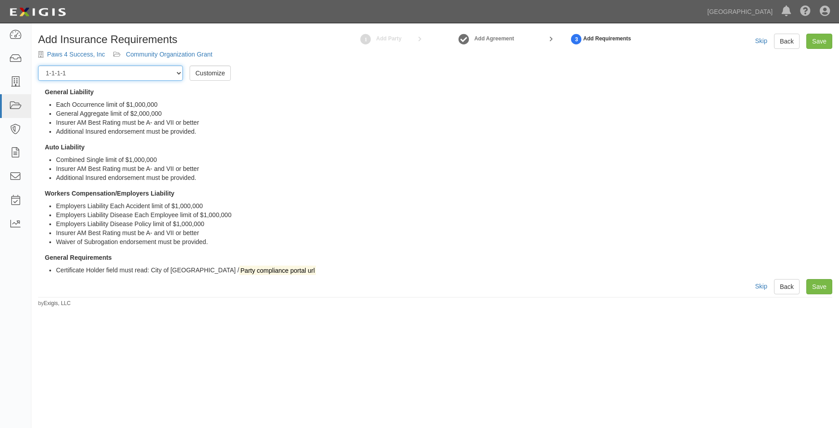
click at [181, 72] on select "-- Select requirement set -- 0-0-0-.03 Prof. Liability 0-0-0-1 CYB 0-1-0-0-1 E&…" at bounding box center [110, 72] width 145 height 15
select select "54307"
click at [38, 65] on select "-- Select requirement set -- 0-0-0-.03 Prof. Liability 0-0-0-1 CYB 0-1-0-0-1 E&…" at bounding box center [110, 72] width 145 height 15
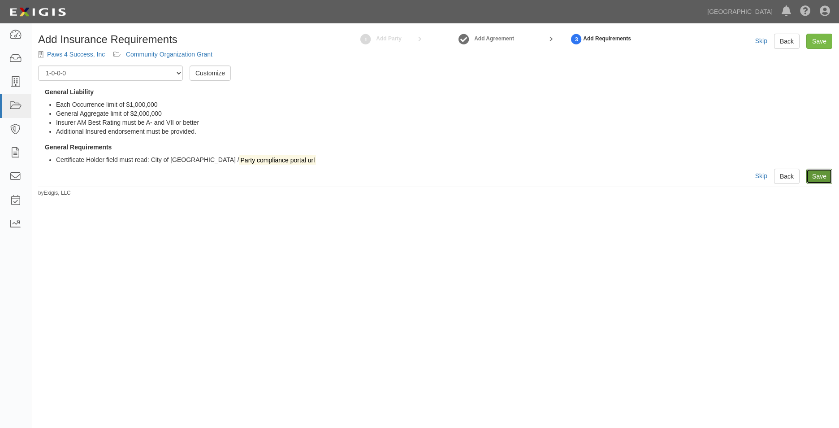
click at [818, 169] on link "Save" at bounding box center [820, 176] width 26 height 15
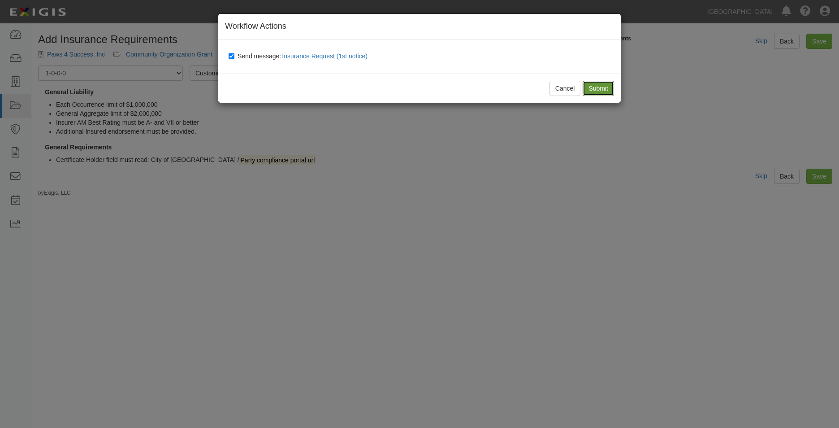
click at [604, 81] on input "Submit" at bounding box center [598, 88] width 31 height 15
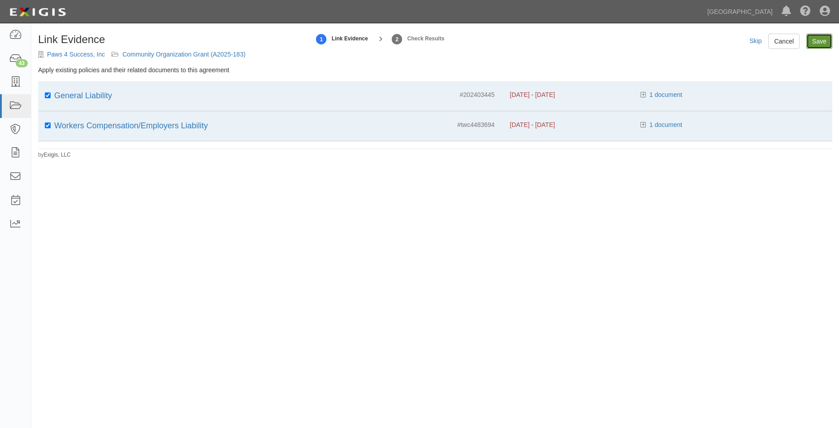
click at [815, 48] on input "Save" at bounding box center [820, 41] width 26 height 15
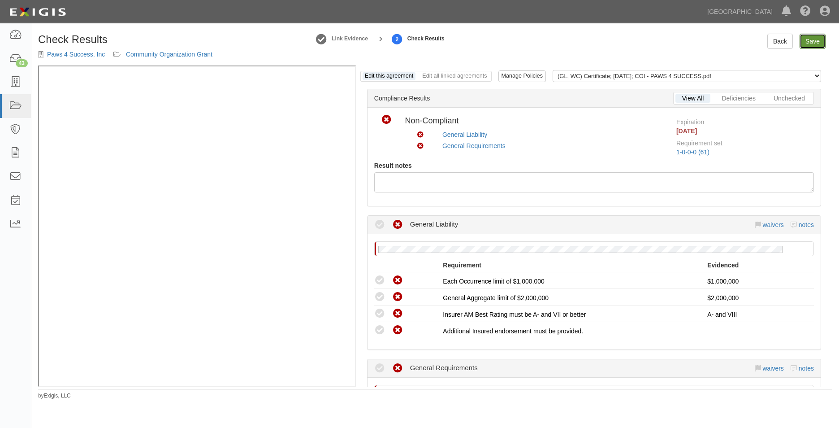
click at [820, 40] on link "Save" at bounding box center [813, 41] width 26 height 15
radio input "true"
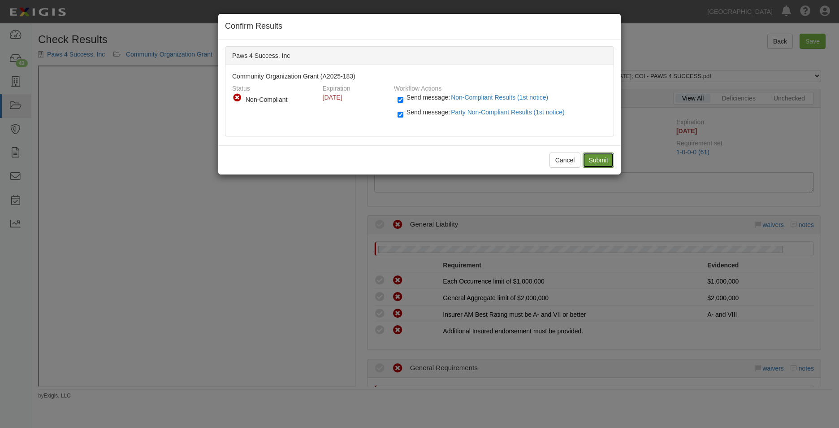
click at [597, 156] on input "Submit" at bounding box center [598, 159] width 31 height 15
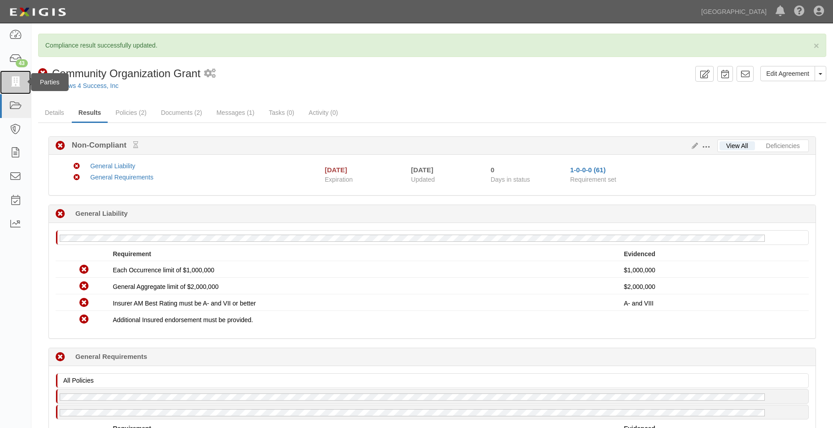
click at [17, 88] on link at bounding box center [15, 82] width 31 height 24
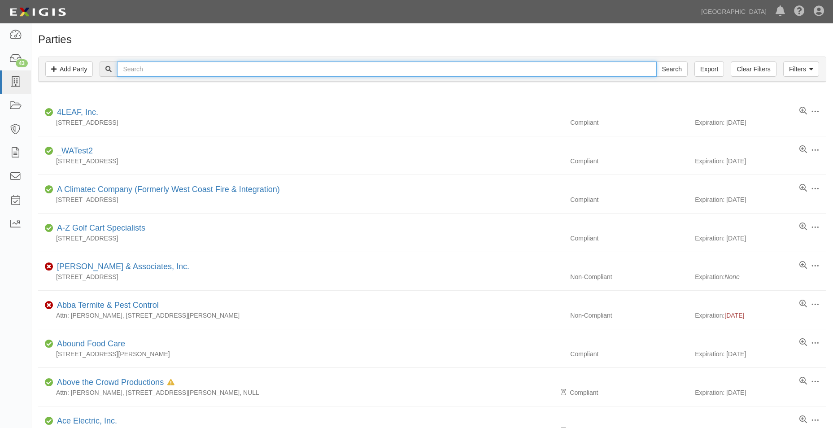
click at [131, 65] on input "text" at bounding box center [386, 68] width 539 height 15
type input "paws for success"
click at [656, 61] on input "Search" at bounding box center [671, 68] width 31 height 15
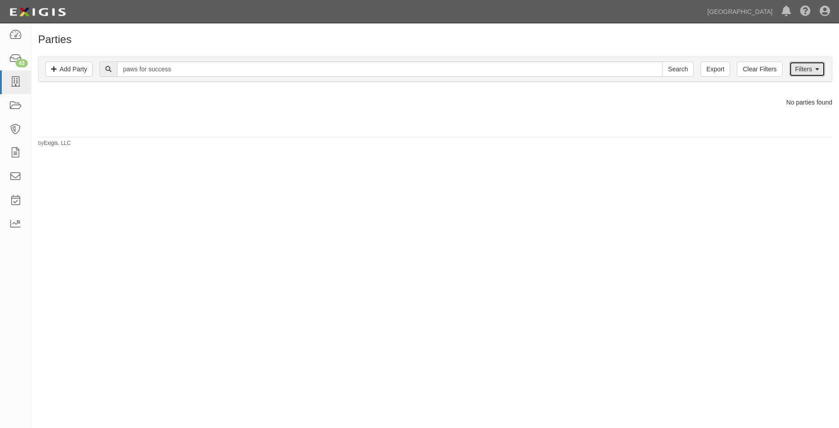
click at [793, 67] on link "Filters" at bounding box center [808, 68] width 36 height 15
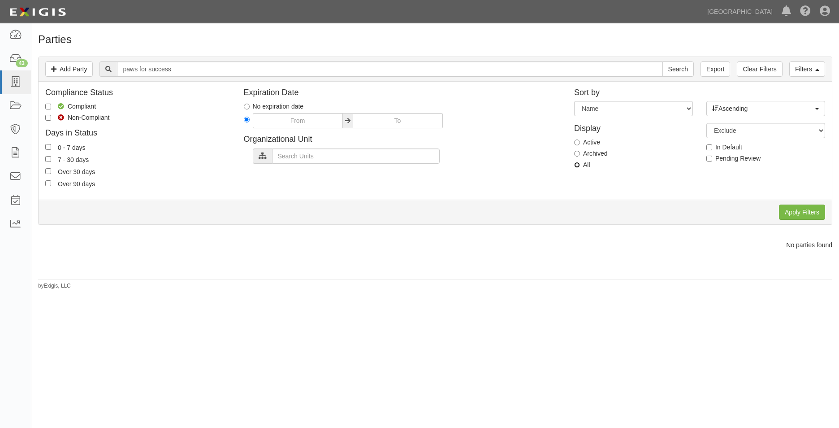
click at [578, 162] on input "All" at bounding box center [577, 165] width 6 height 6
radio input "true"
click at [804, 209] on input "Apply Filters" at bounding box center [802, 211] width 46 height 15
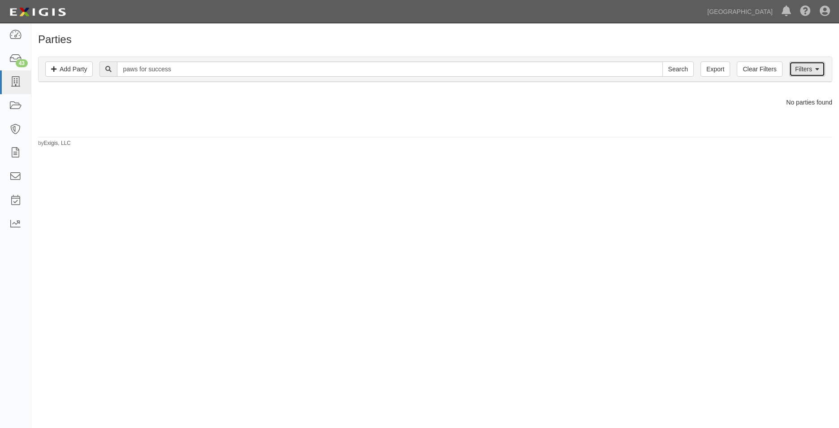
click at [821, 72] on link "Filters" at bounding box center [808, 68] width 36 height 15
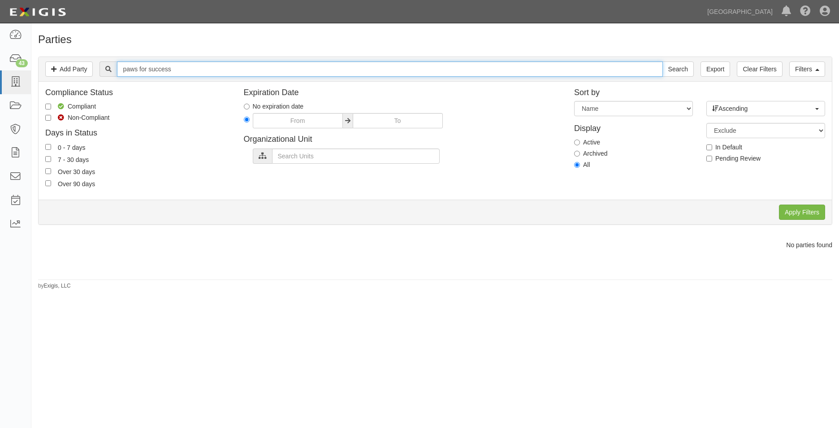
click at [148, 69] on input "paws for success" at bounding box center [390, 68] width 546 height 15
type input "paws 4 success"
click at [663, 61] on input "Search" at bounding box center [678, 68] width 31 height 15
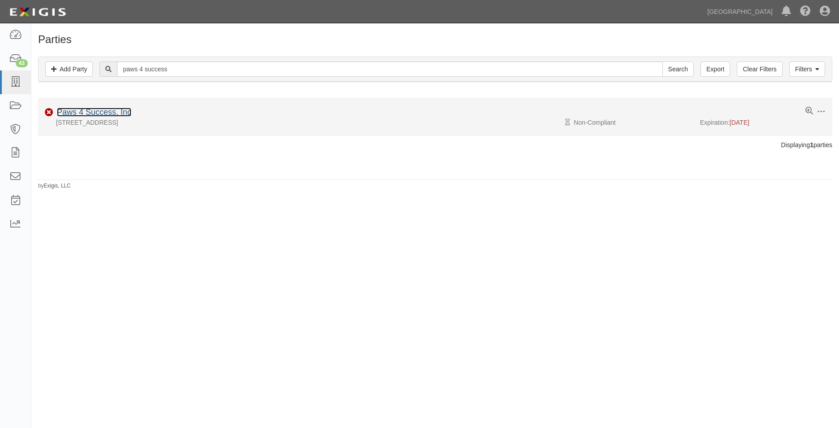
click at [108, 108] on link "Paws 4 Success, Inc" at bounding box center [94, 112] width 74 height 9
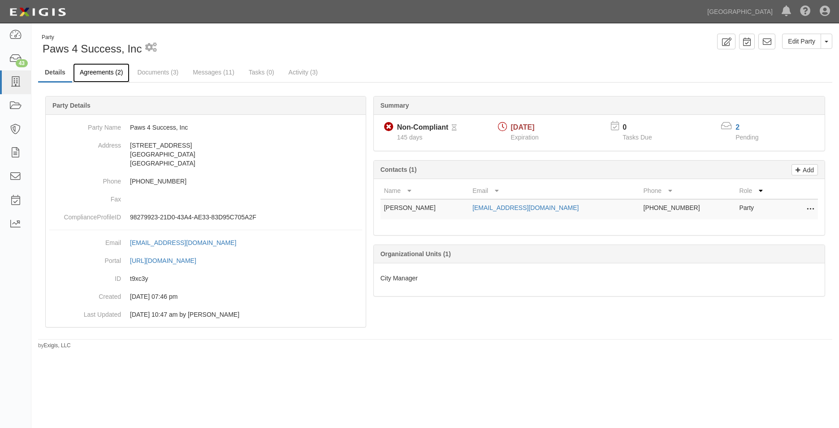
click at [113, 78] on link "Agreements (2)" at bounding box center [101, 72] width 56 height 19
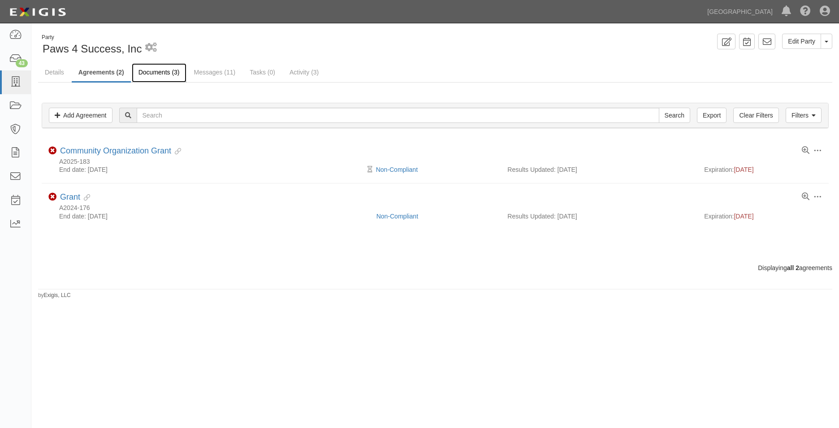
click at [150, 77] on link "Documents (3)" at bounding box center [159, 72] width 55 height 19
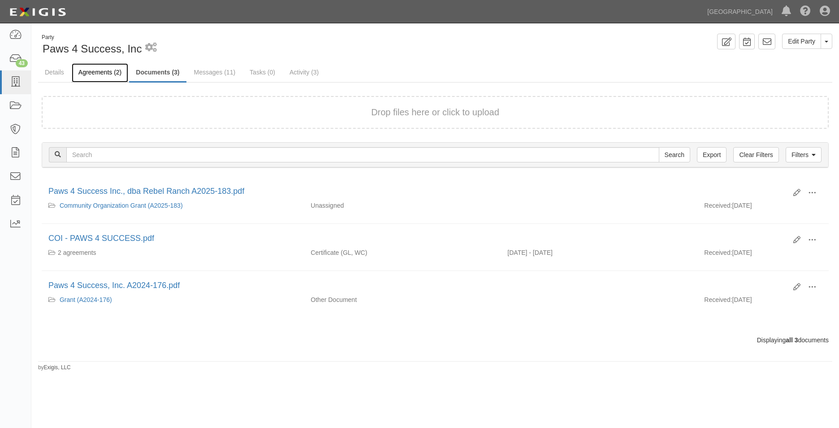
click at [73, 71] on link "Agreements (2)" at bounding box center [100, 72] width 56 height 19
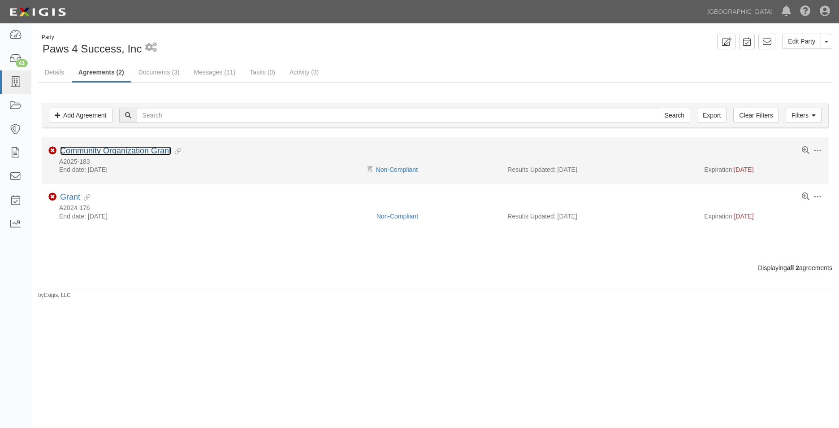
click at [145, 148] on link "Community Organization Grant" at bounding box center [115, 150] width 111 height 9
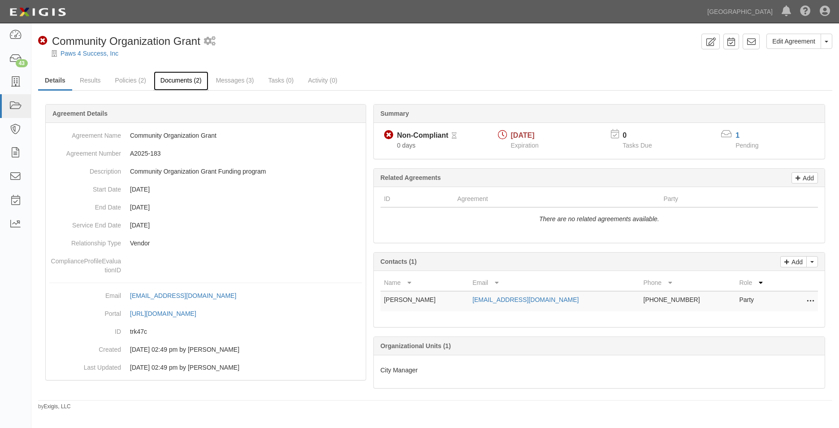
click at [175, 80] on link "Documents (2)" at bounding box center [181, 80] width 55 height 19
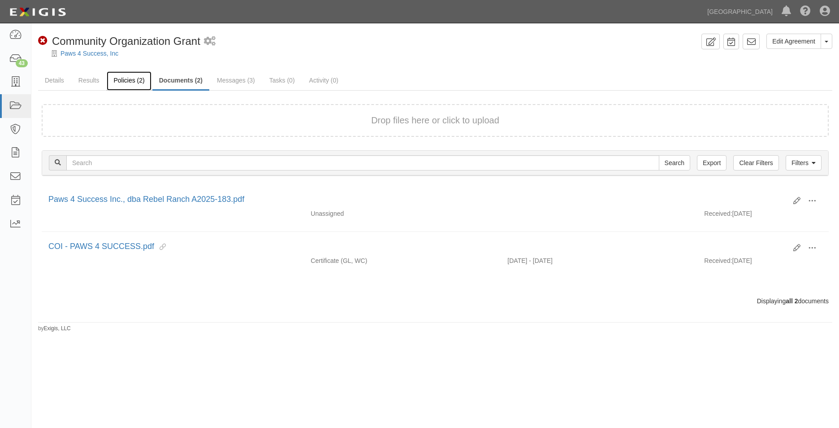
click at [116, 77] on link "Policies (2)" at bounding box center [129, 80] width 44 height 19
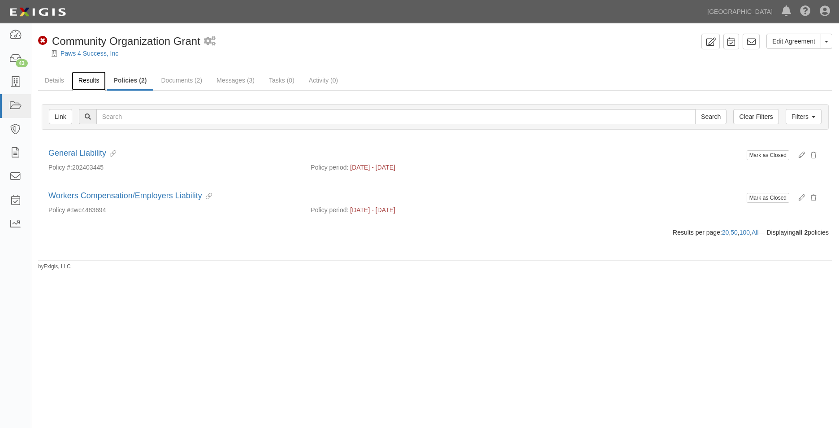
click at [100, 83] on link "Results" at bounding box center [89, 80] width 35 height 19
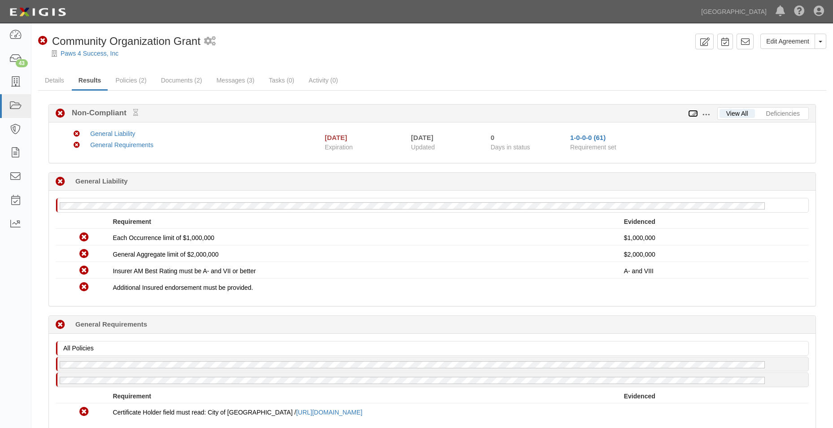
click at [693, 114] on icon at bounding box center [693, 114] width 10 height 6
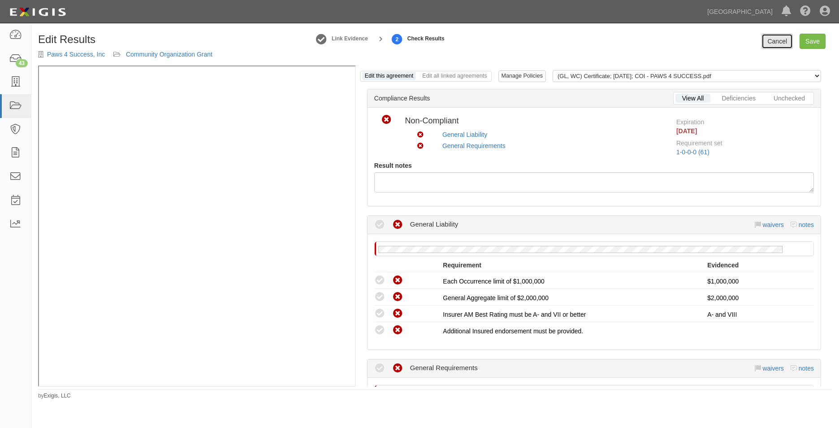
click at [783, 42] on link "Cancel" at bounding box center [777, 41] width 31 height 15
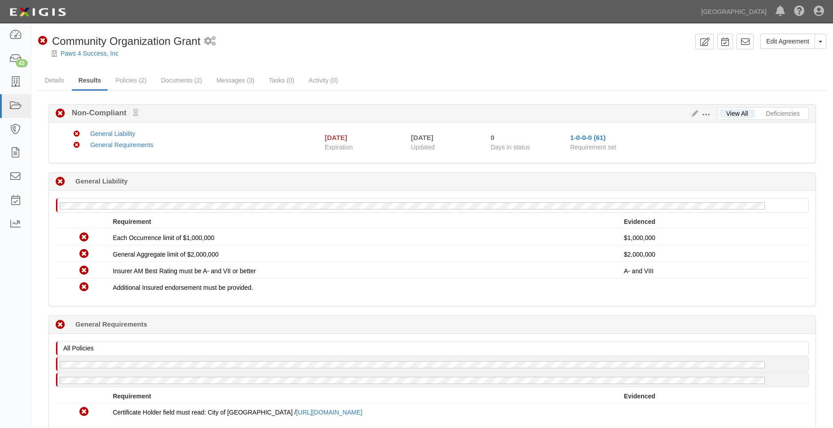
click at [710, 113] on button at bounding box center [707, 114] width 19 height 10
click at [721, 111] on link "Edit Requirements" at bounding box center [747, 112] width 71 height 16
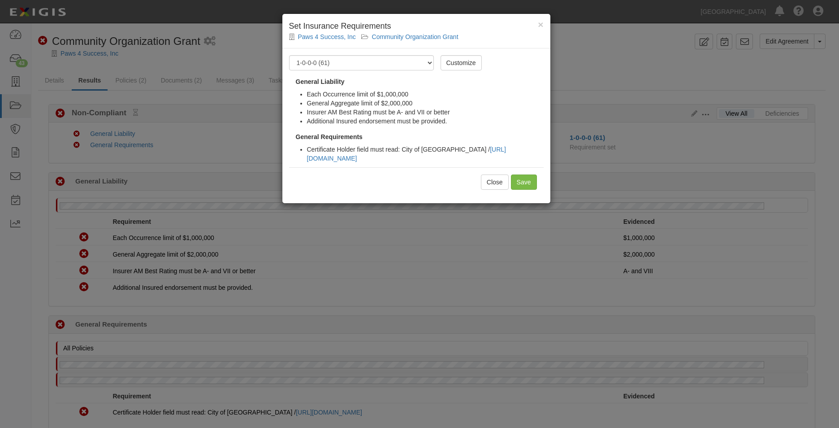
click at [474, 70] on div "Requirement Set -- Select requirement set -- 0-0-0-.03 Prof. Liability 0-0-0-1 …" at bounding box center [416, 125] width 268 height 155
click at [474, 61] on link "Customize" at bounding box center [461, 62] width 41 height 15
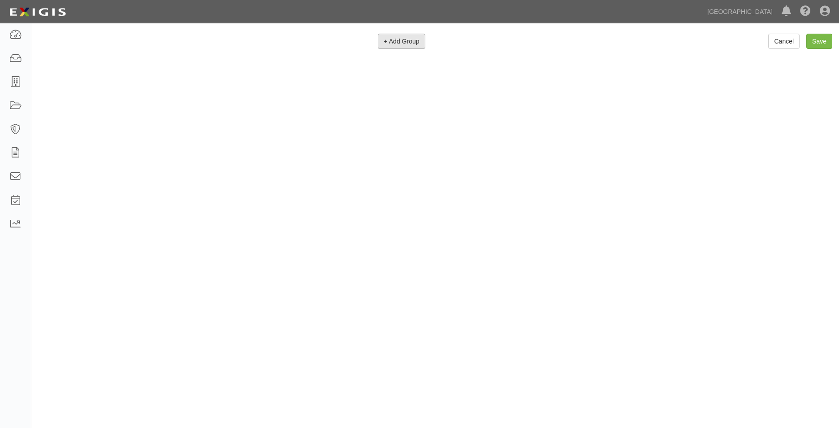
click at [391, 42] on span "+ Add Group" at bounding box center [401, 41] width 35 height 7
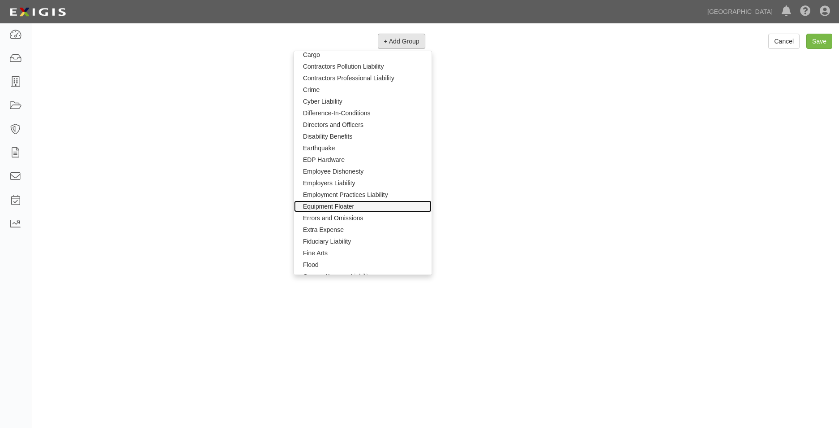
scroll to position [359, 0]
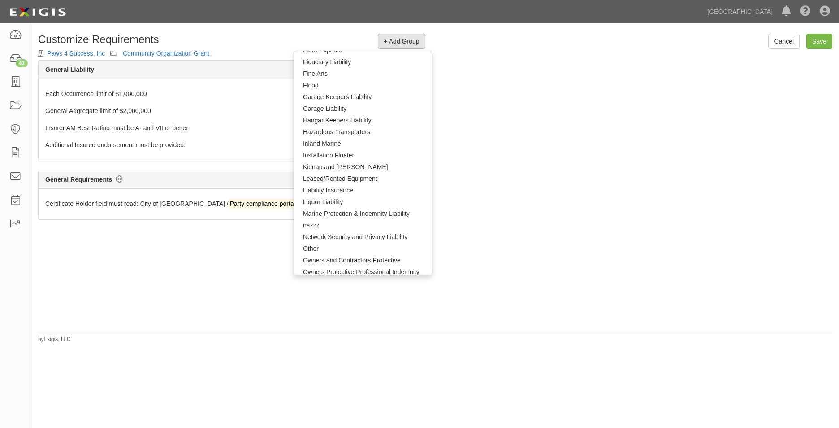
drag, startPoint x: 327, startPoint y: 189, endPoint x: 444, endPoint y: 126, distance: 132.6
click at [481, 123] on div "The requirements in red require changes in order to save. General Liability Add…" at bounding box center [435, 195] width 808 height 270
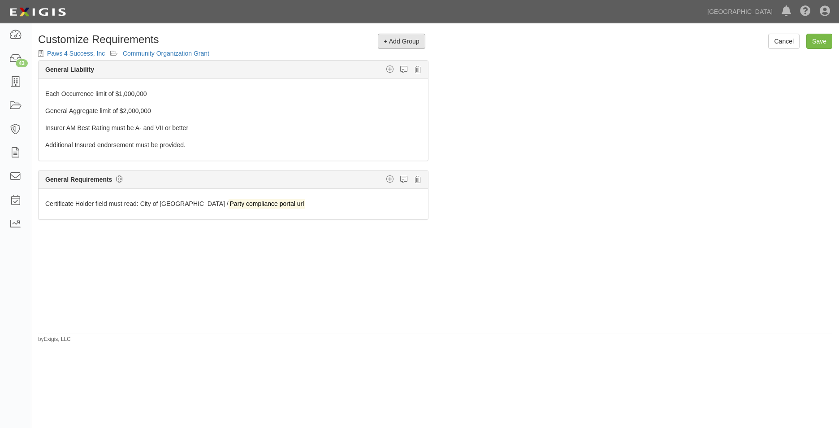
click at [415, 42] on span "+ Add Group" at bounding box center [401, 41] width 35 height 7
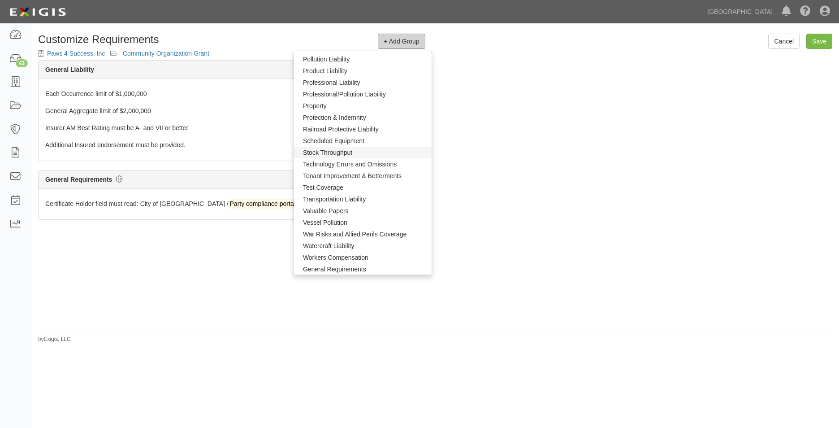
scroll to position [597, 0]
drag, startPoint x: 520, startPoint y: 182, endPoint x: 675, endPoint y: 130, distance: 163.3
click at [523, 181] on div "The requirements in red require changes in order to save. General Liability Add…" at bounding box center [435, 195] width 808 height 270
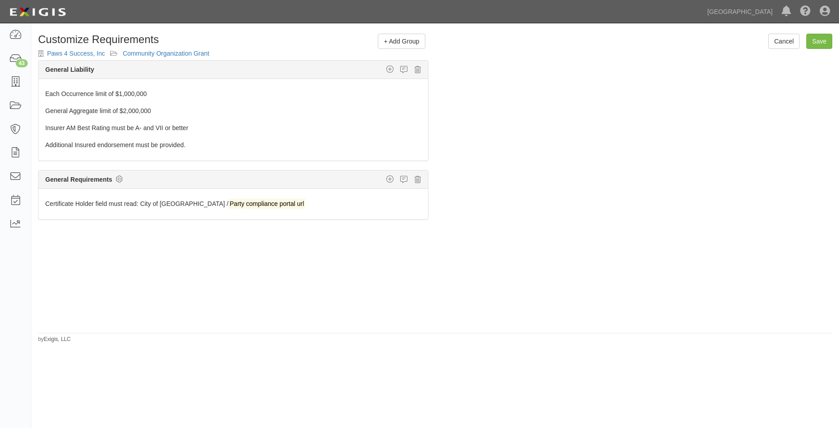
click at [775, 32] on div "Cancel Save + Add Group General Liability Auto Liability Excess/Umbrella Liabil…" at bounding box center [435, 185] width 808 height 316
drag, startPoint x: 775, startPoint y: 32, endPoint x: 770, endPoint y: 37, distance: 6.7
click at [770, 37] on link "Cancel" at bounding box center [784, 41] width 31 height 15
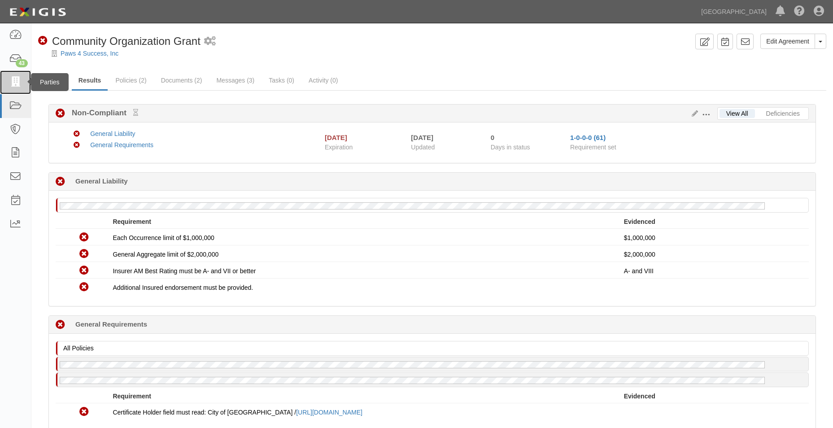
click at [21, 90] on link at bounding box center [15, 82] width 31 height 24
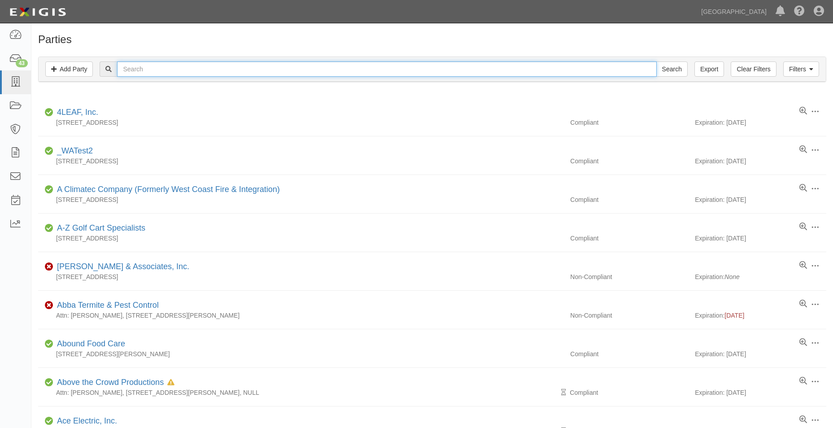
click at [165, 69] on input "text" at bounding box center [386, 68] width 539 height 15
type input "ddl traffic"
click at [656, 61] on input "Search" at bounding box center [671, 68] width 31 height 15
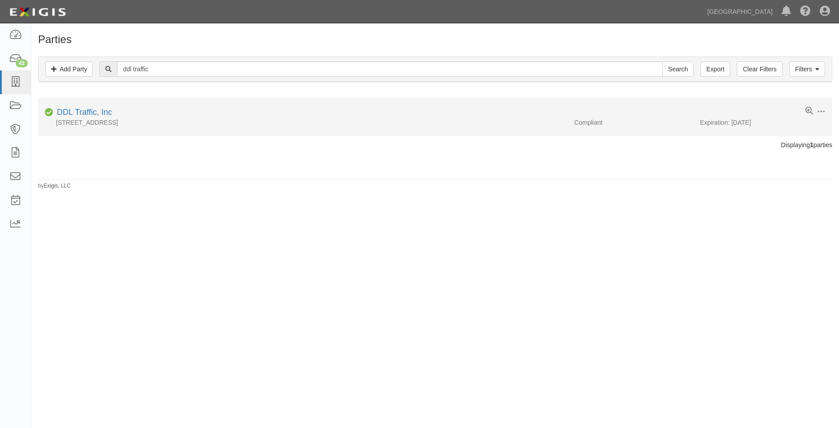
click at [56, 119] on div "[STREET_ADDRESS]" at bounding box center [303, 122] width 530 height 9
click at [62, 113] on link "DDL Traffic, Inc" at bounding box center [84, 112] width 55 height 9
